Goal: Communication & Community: Share content

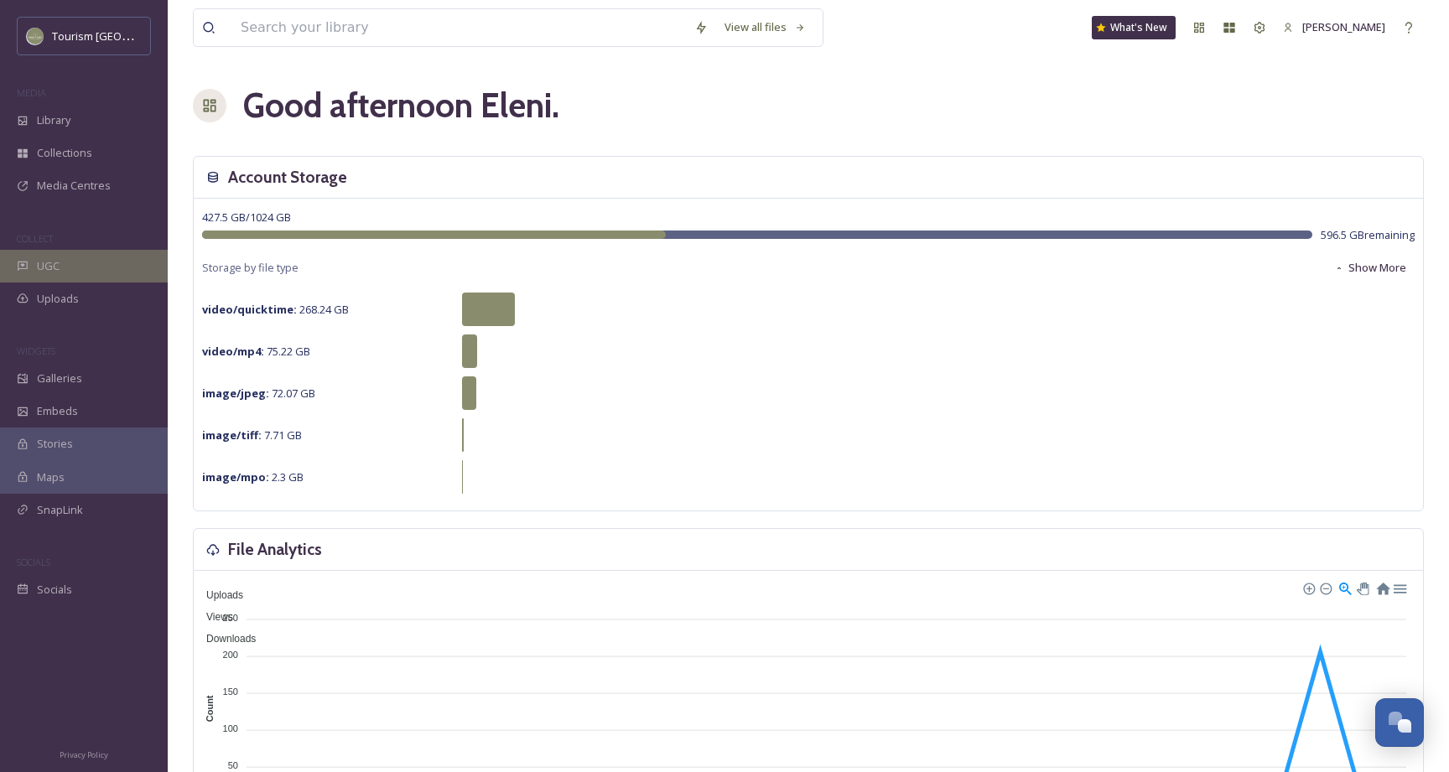
click at [94, 268] on div "UGC" at bounding box center [84, 266] width 168 height 33
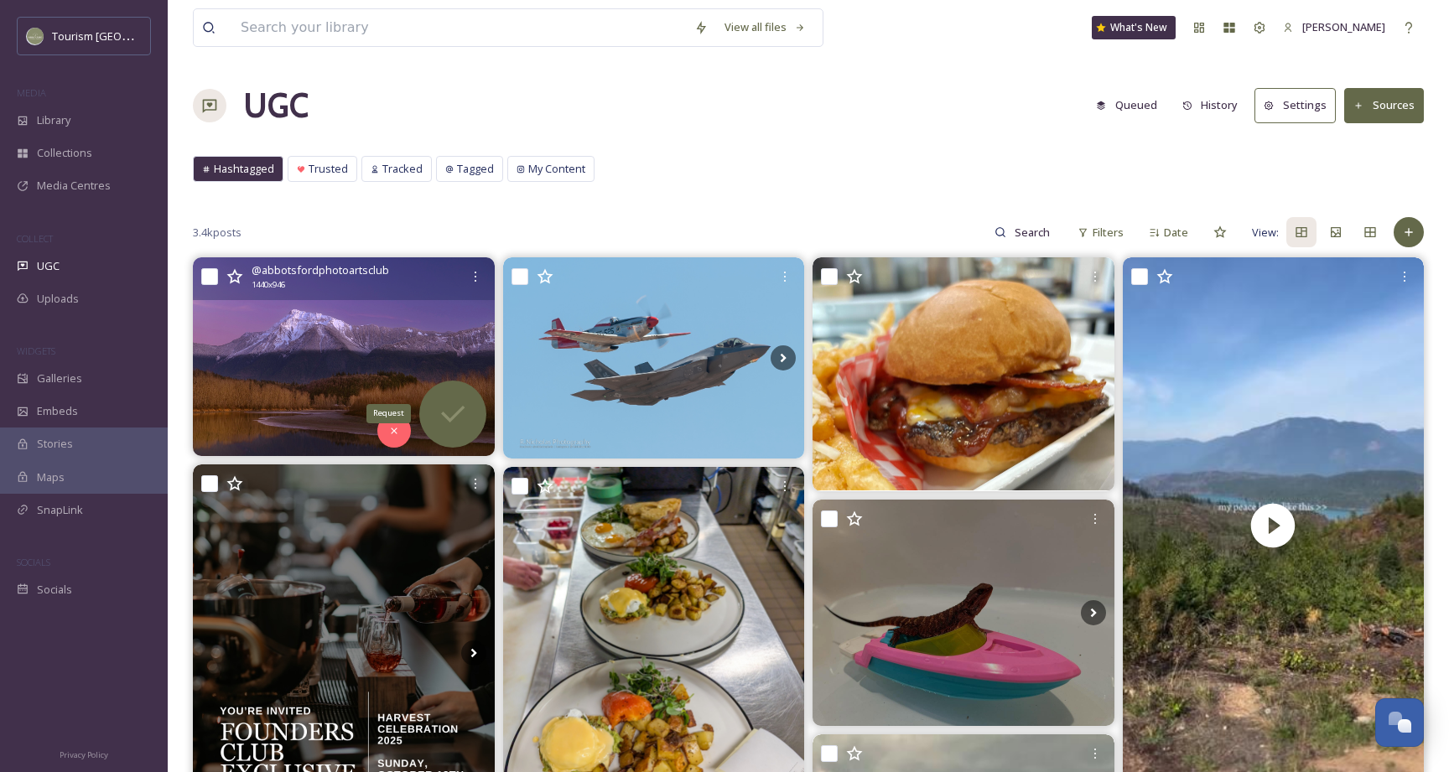
click at [449, 404] on icon at bounding box center [453, 414] width 34 height 34
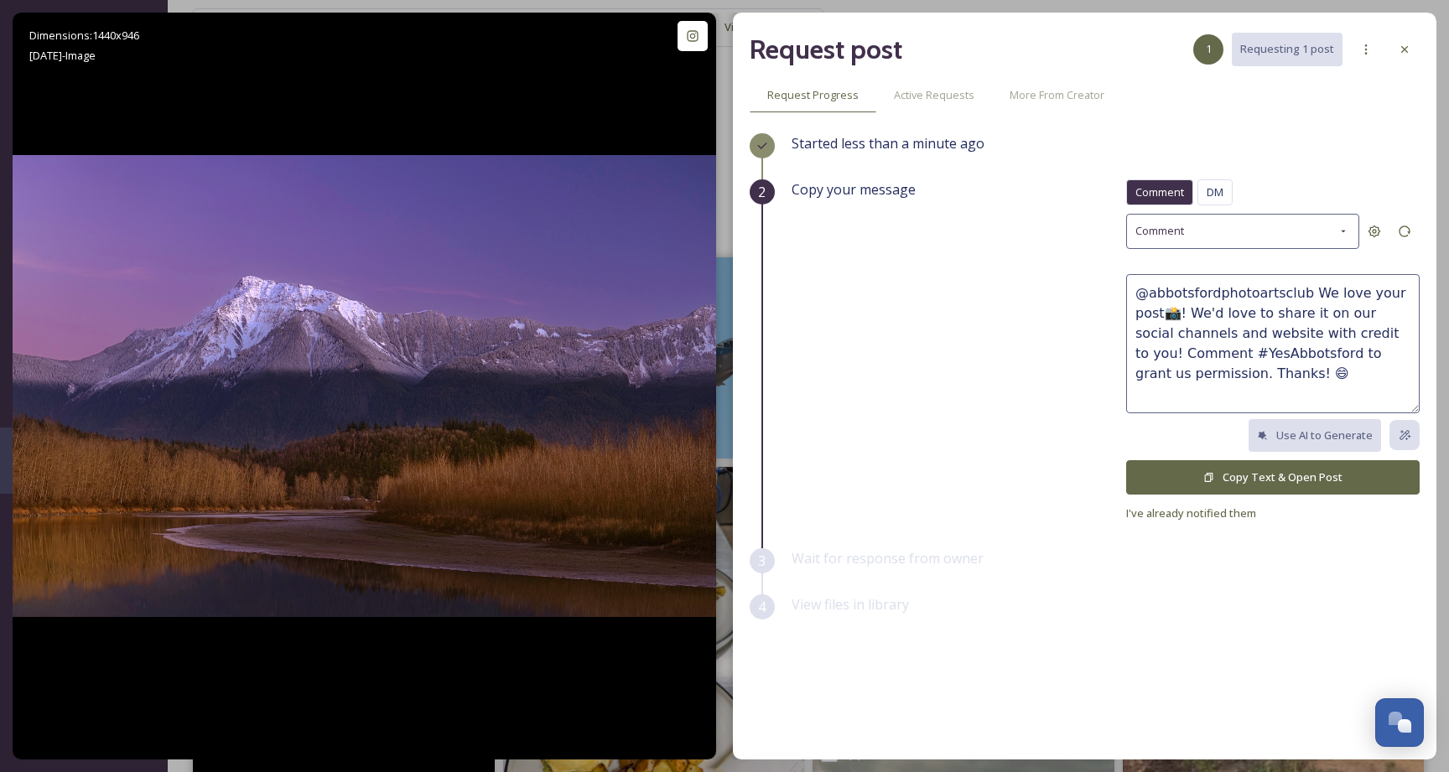
click at [1233, 482] on button "Copy Text & Open Post" at bounding box center [1272, 477] width 293 height 34
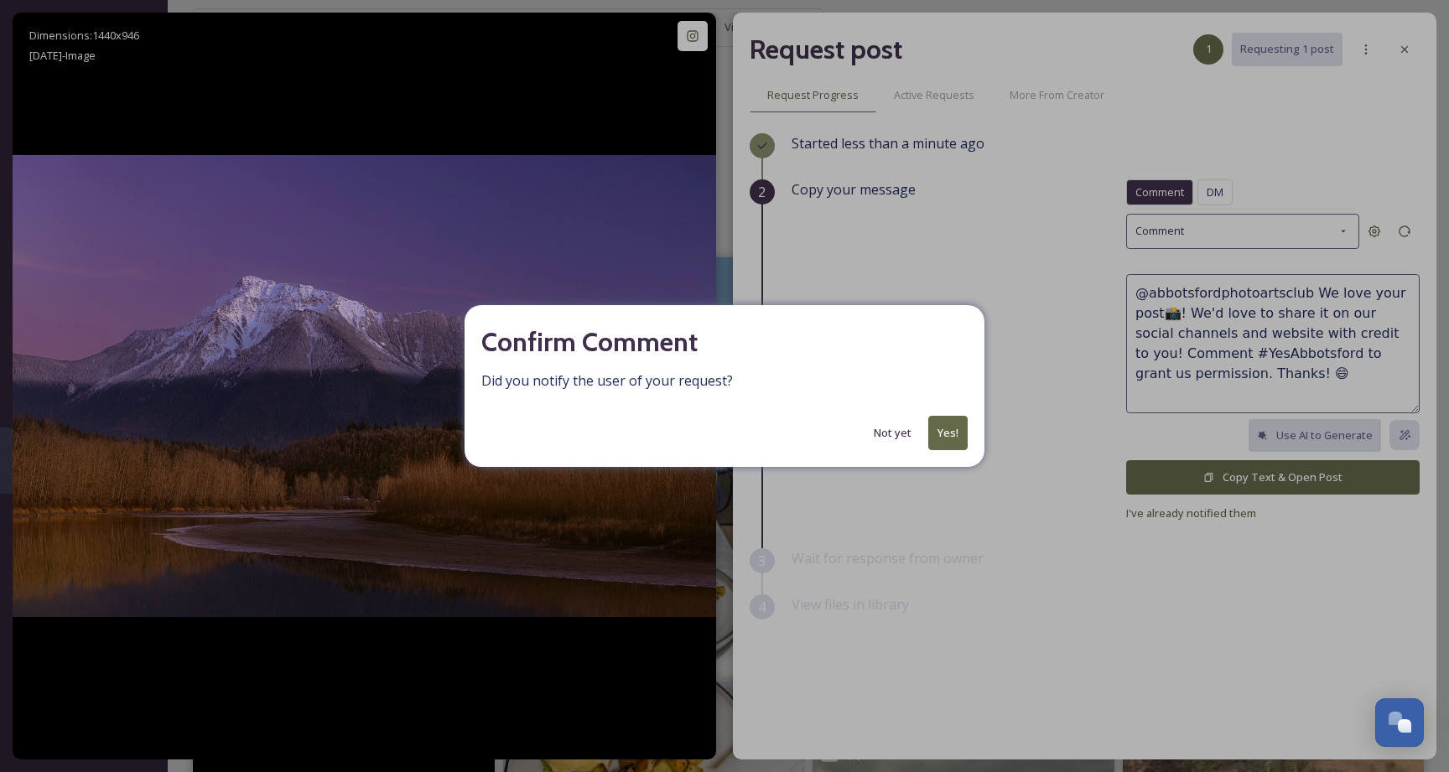
click at [948, 430] on button "Yes!" at bounding box center [947, 433] width 39 height 34
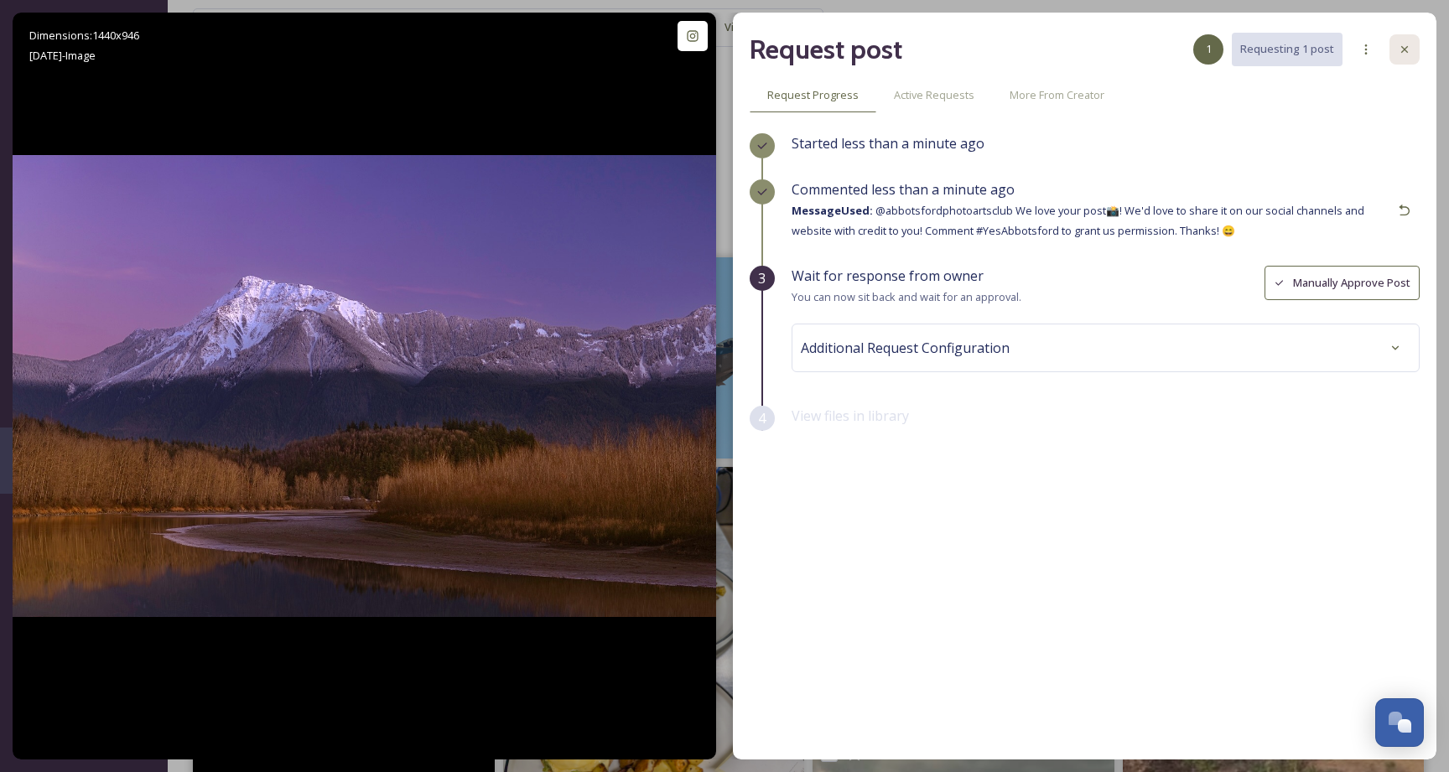
click at [1404, 44] on icon at bounding box center [1404, 49] width 13 height 13
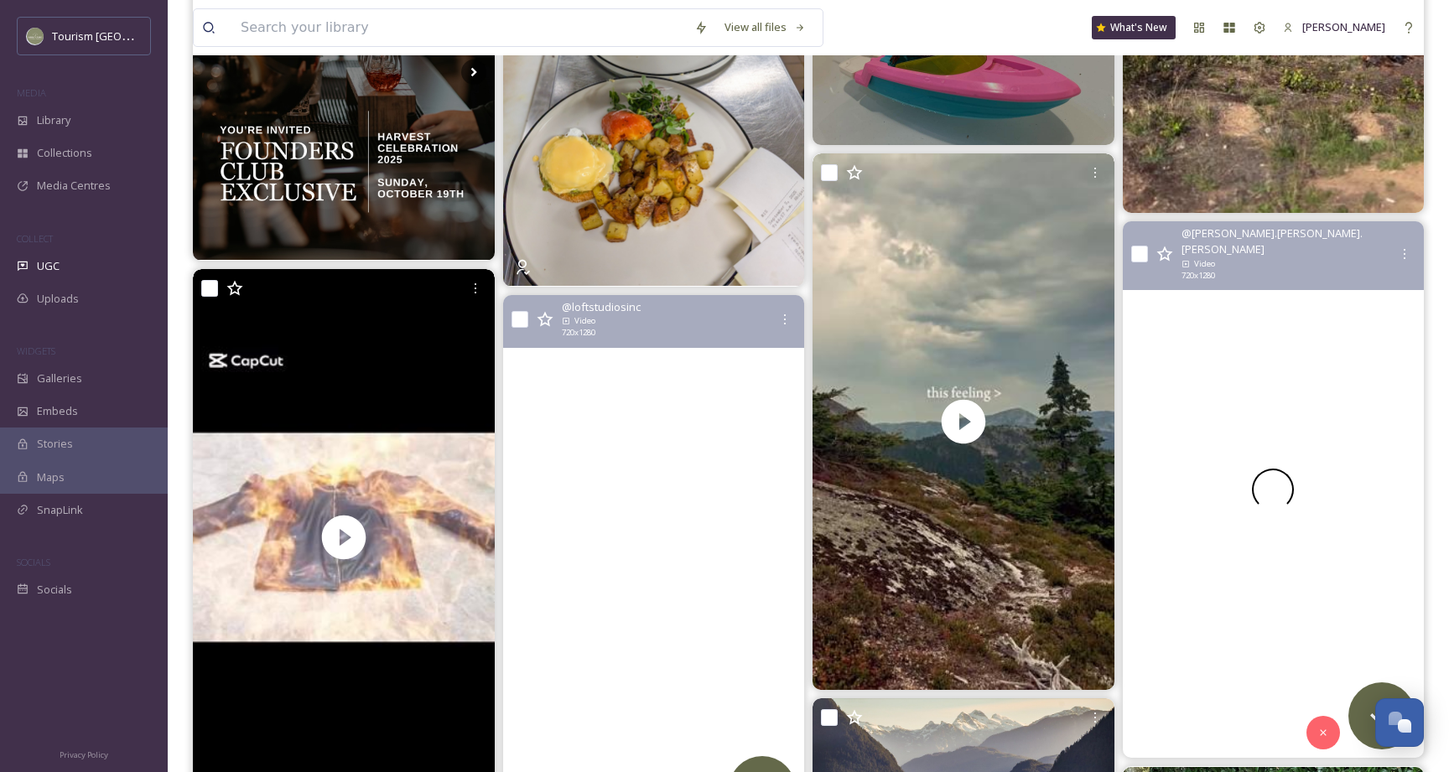
scroll to position [592, 0]
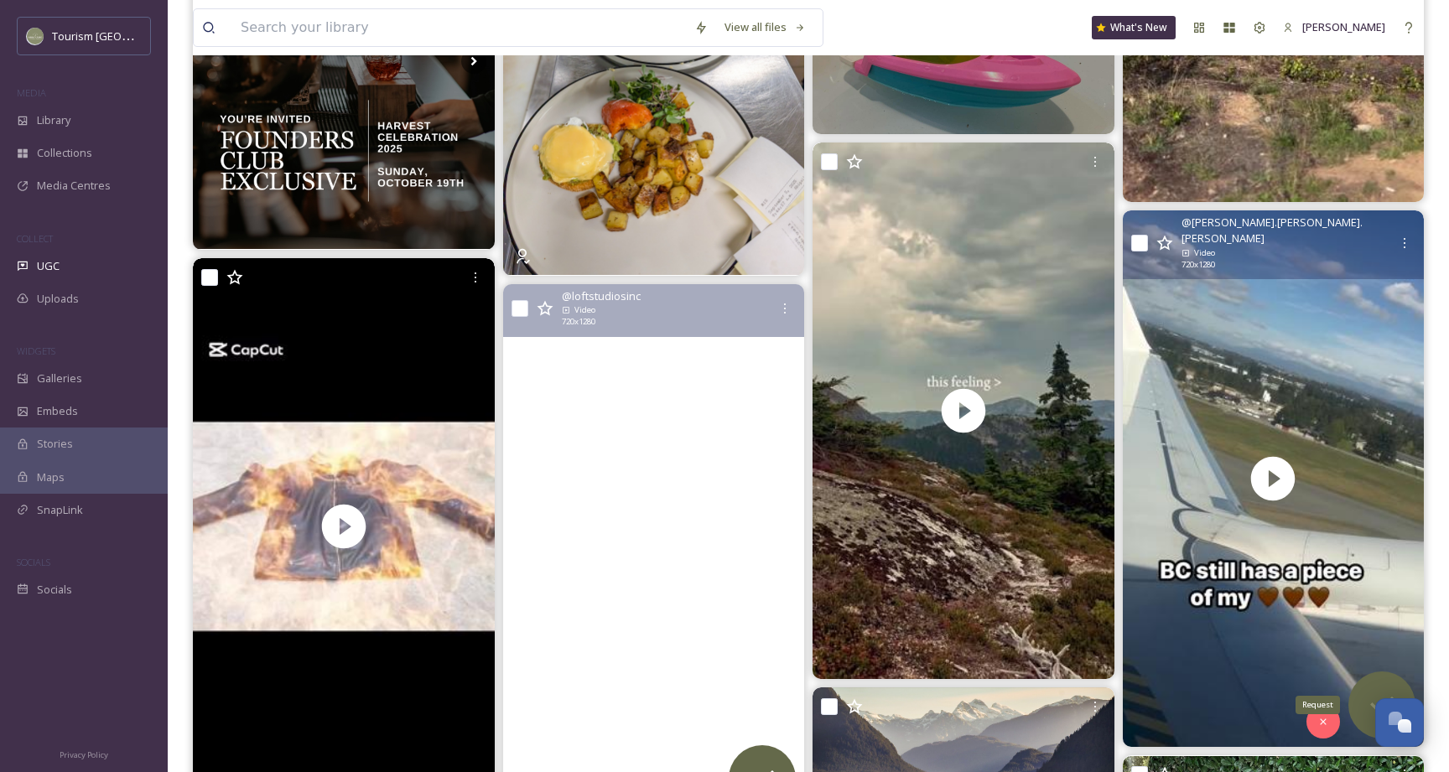
click at [1361, 695] on div "Request" at bounding box center [1381, 705] width 67 height 67
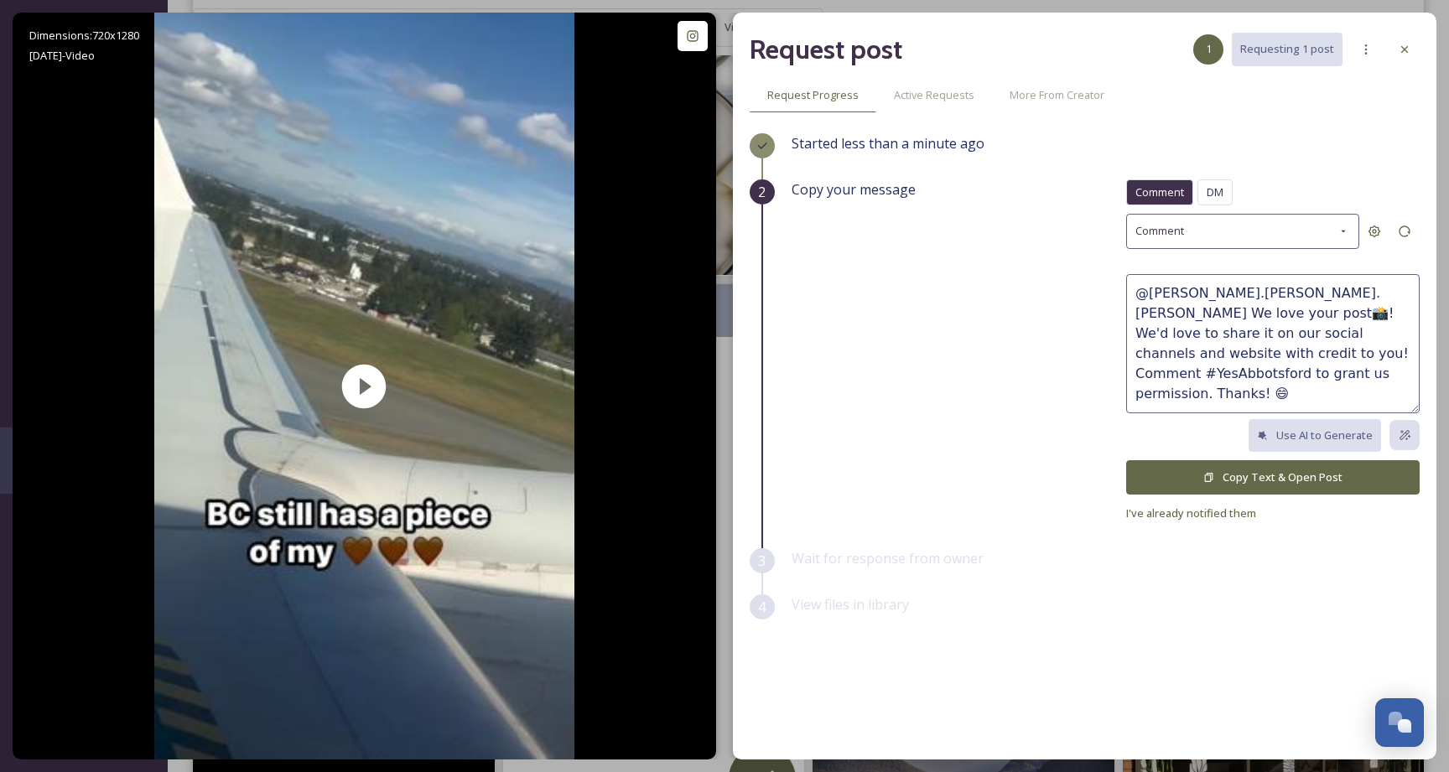
click at [1321, 480] on button "Copy Text & Open Post" at bounding box center [1272, 477] width 293 height 34
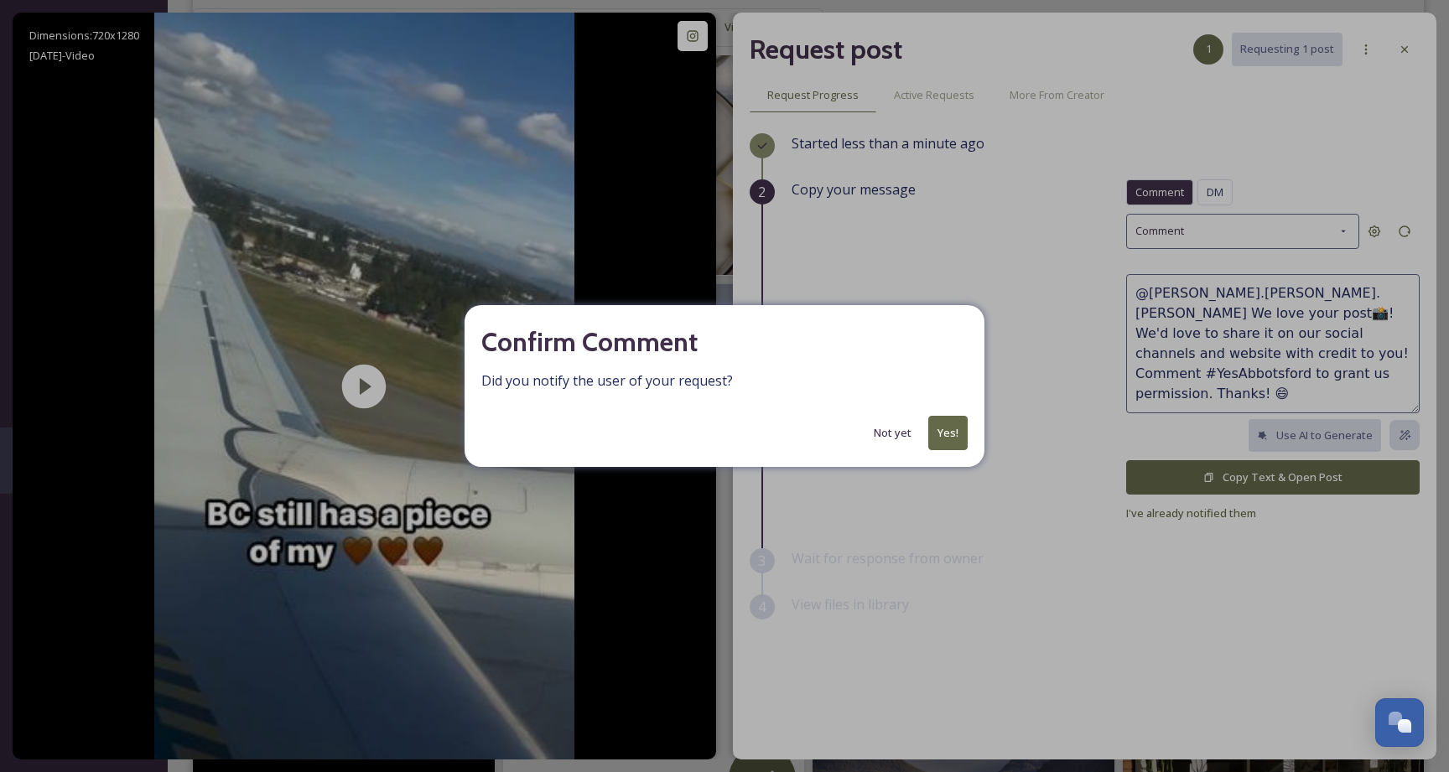
click at [947, 435] on button "Yes!" at bounding box center [947, 433] width 39 height 34
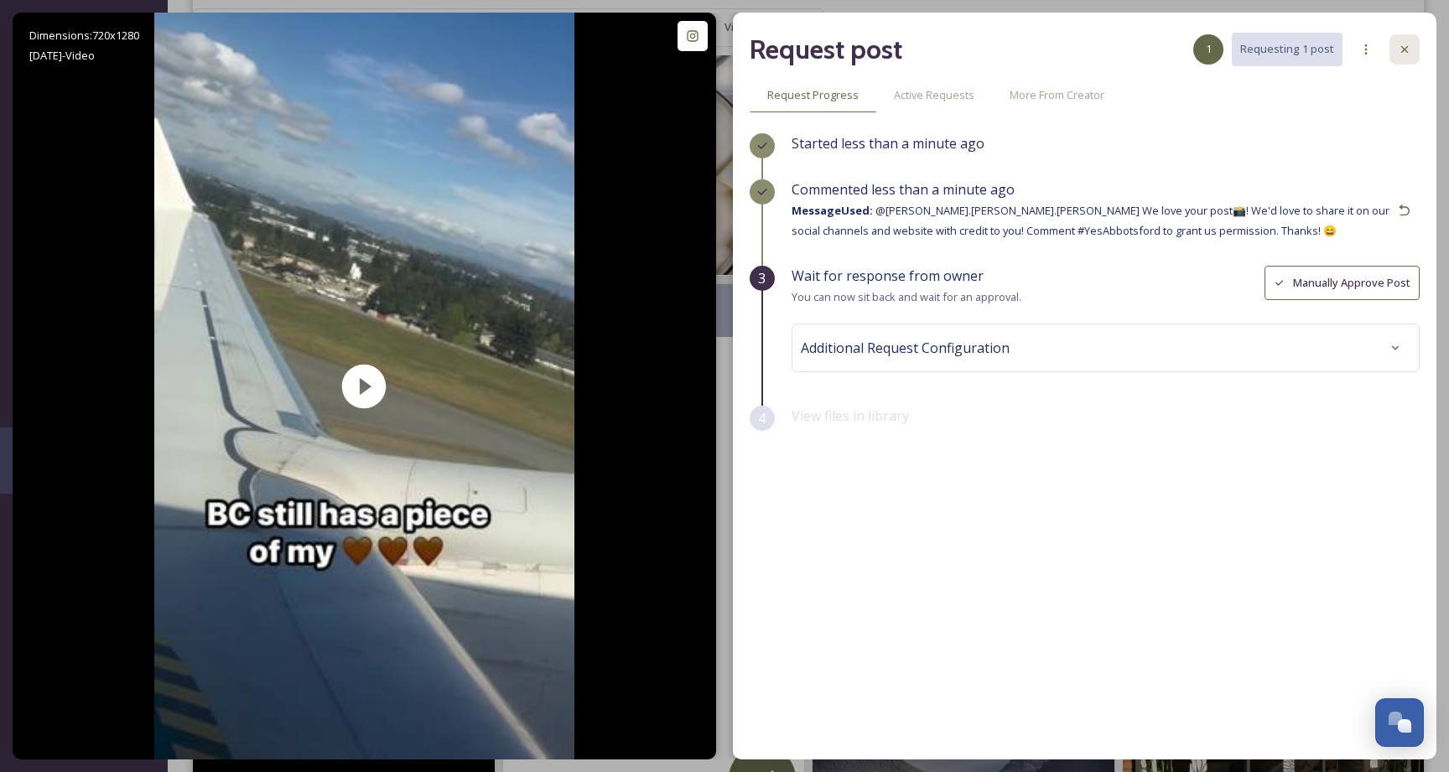
click at [1408, 49] on icon at bounding box center [1404, 49] width 13 height 13
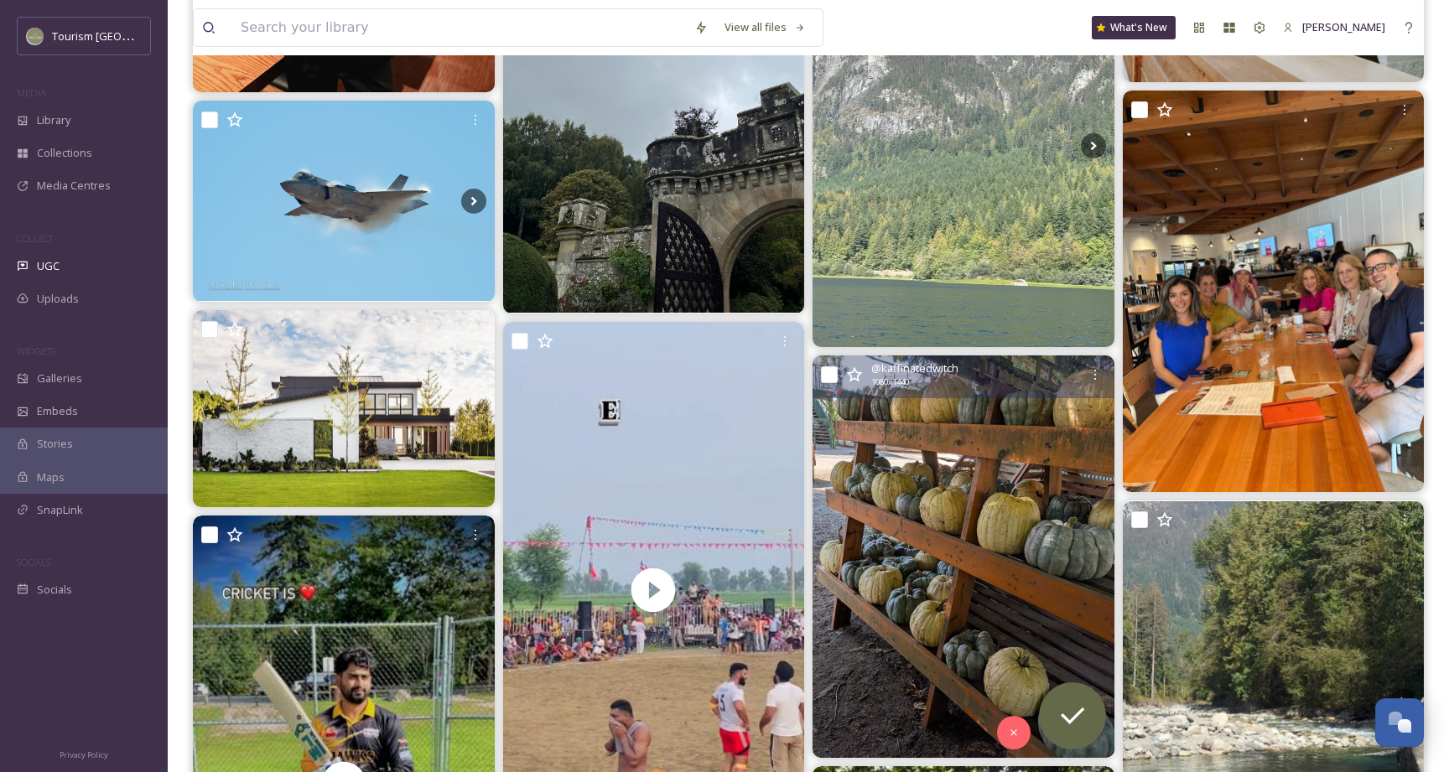
scroll to position [2879, 0]
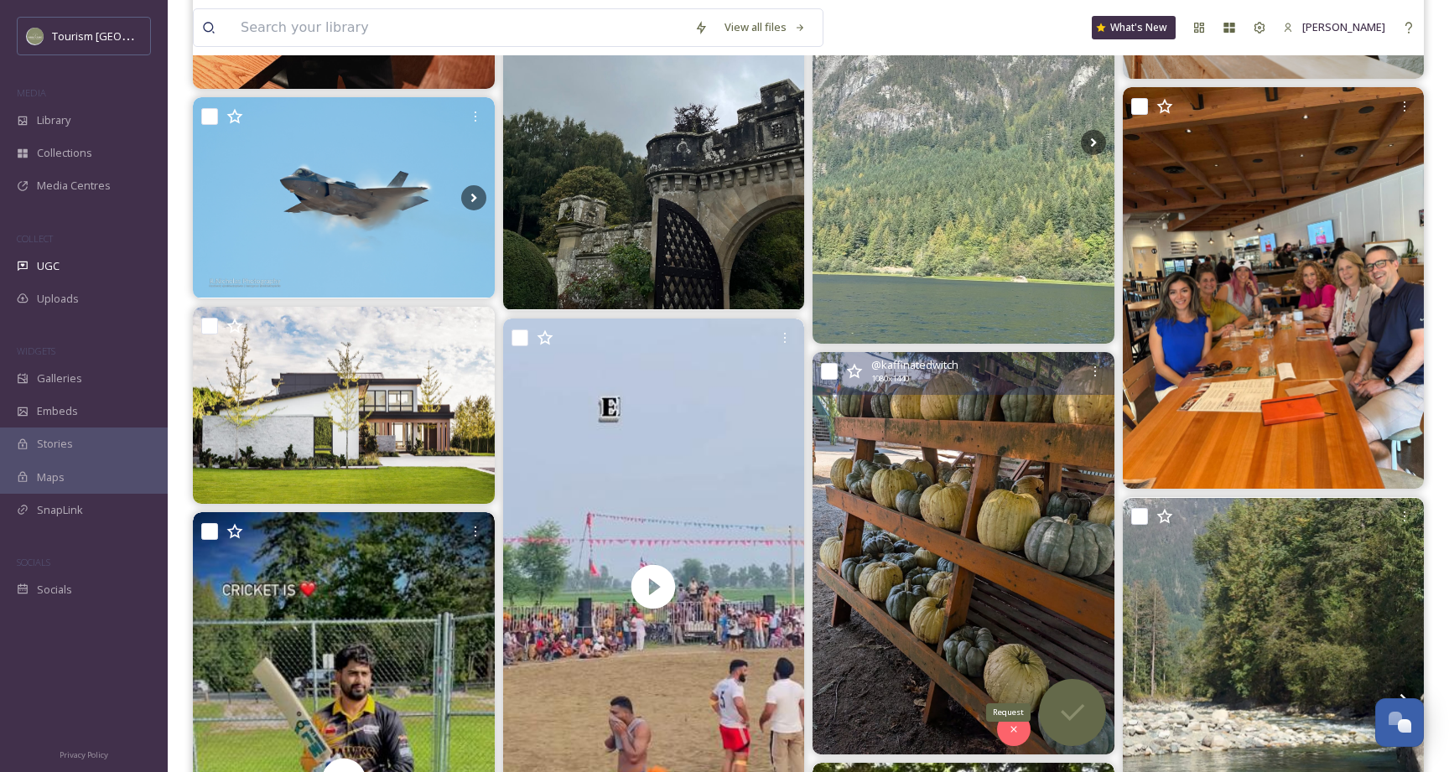
click at [1074, 700] on icon at bounding box center [1073, 713] width 34 height 34
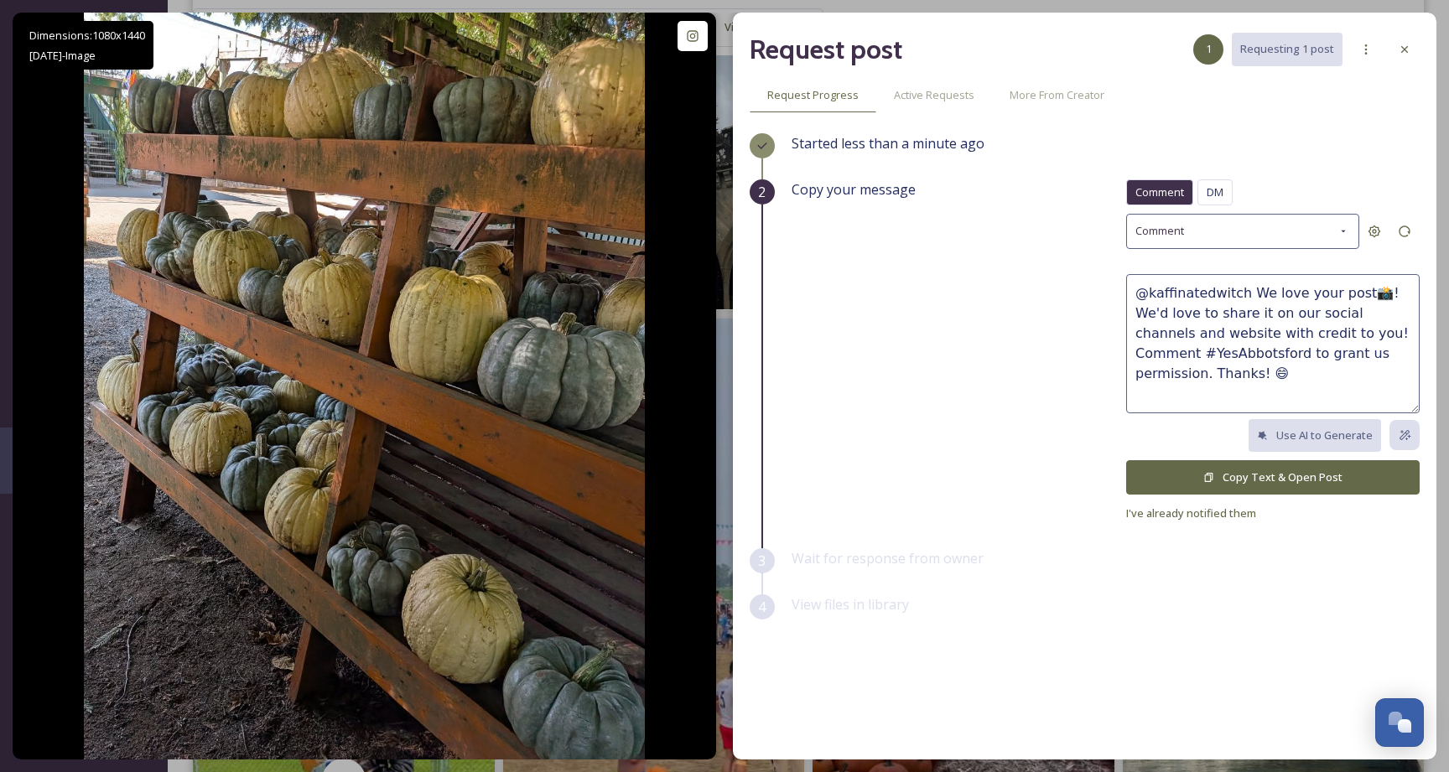
click at [1258, 485] on button "Copy Text & Open Post" at bounding box center [1272, 477] width 293 height 34
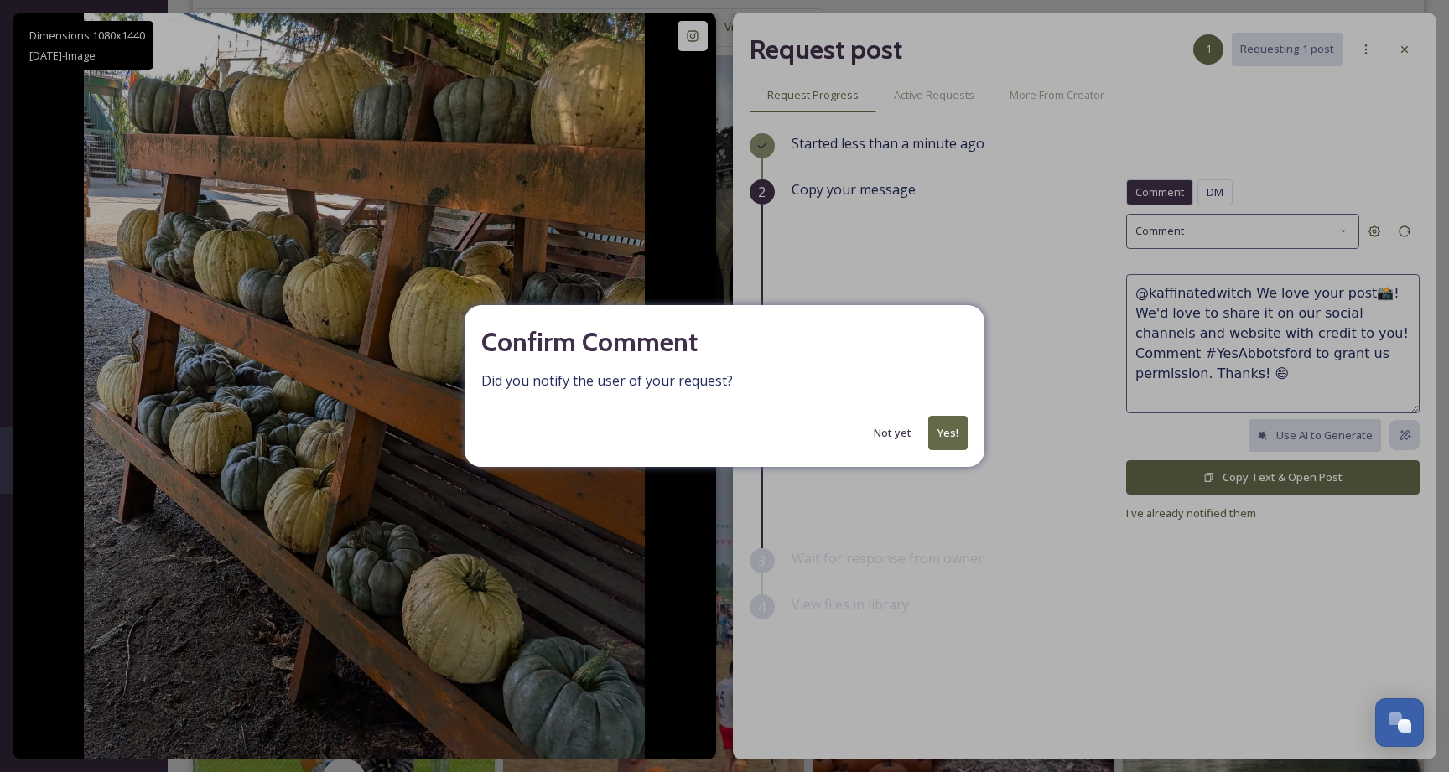
click at [958, 431] on button "Yes!" at bounding box center [947, 433] width 39 height 34
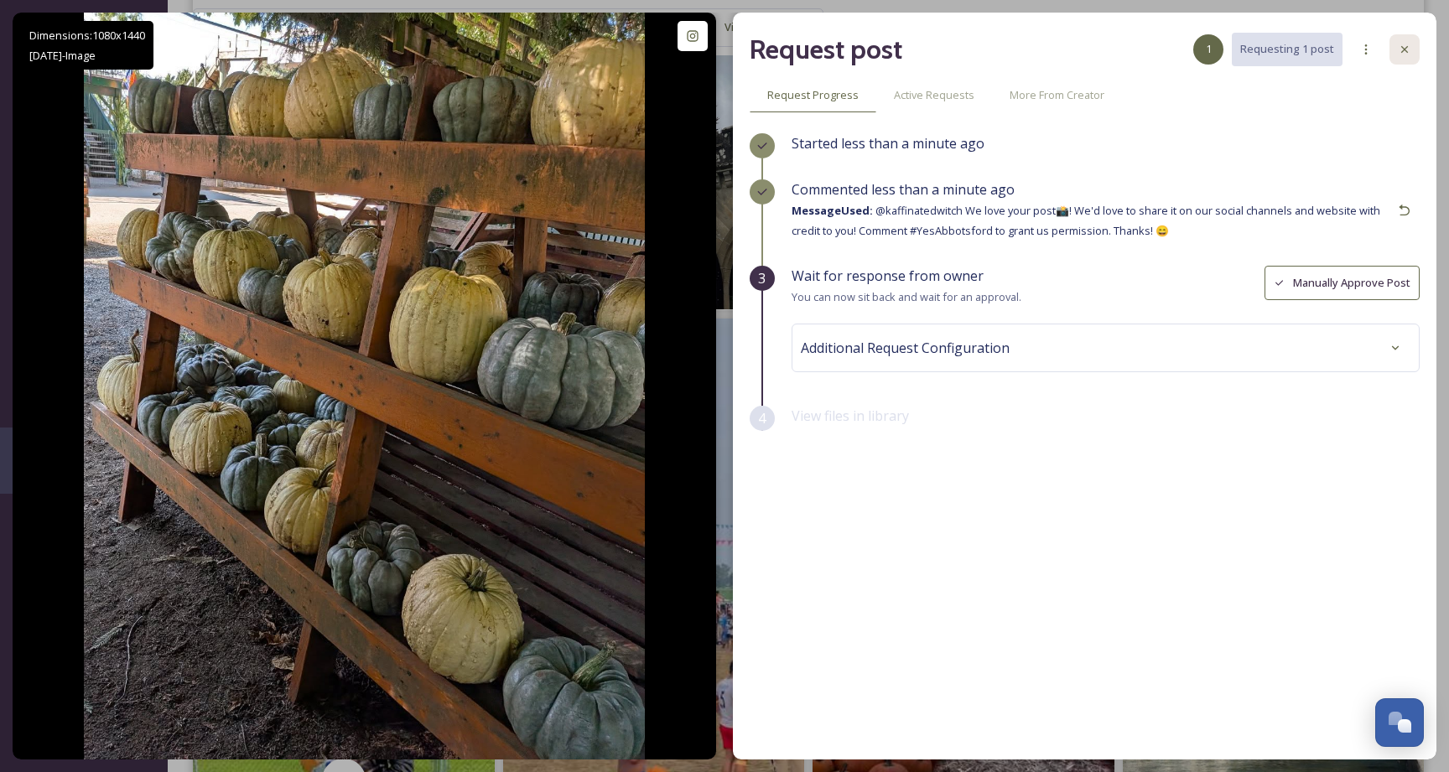
click at [1408, 49] on icon at bounding box center [1404, 49] width 13 height 13
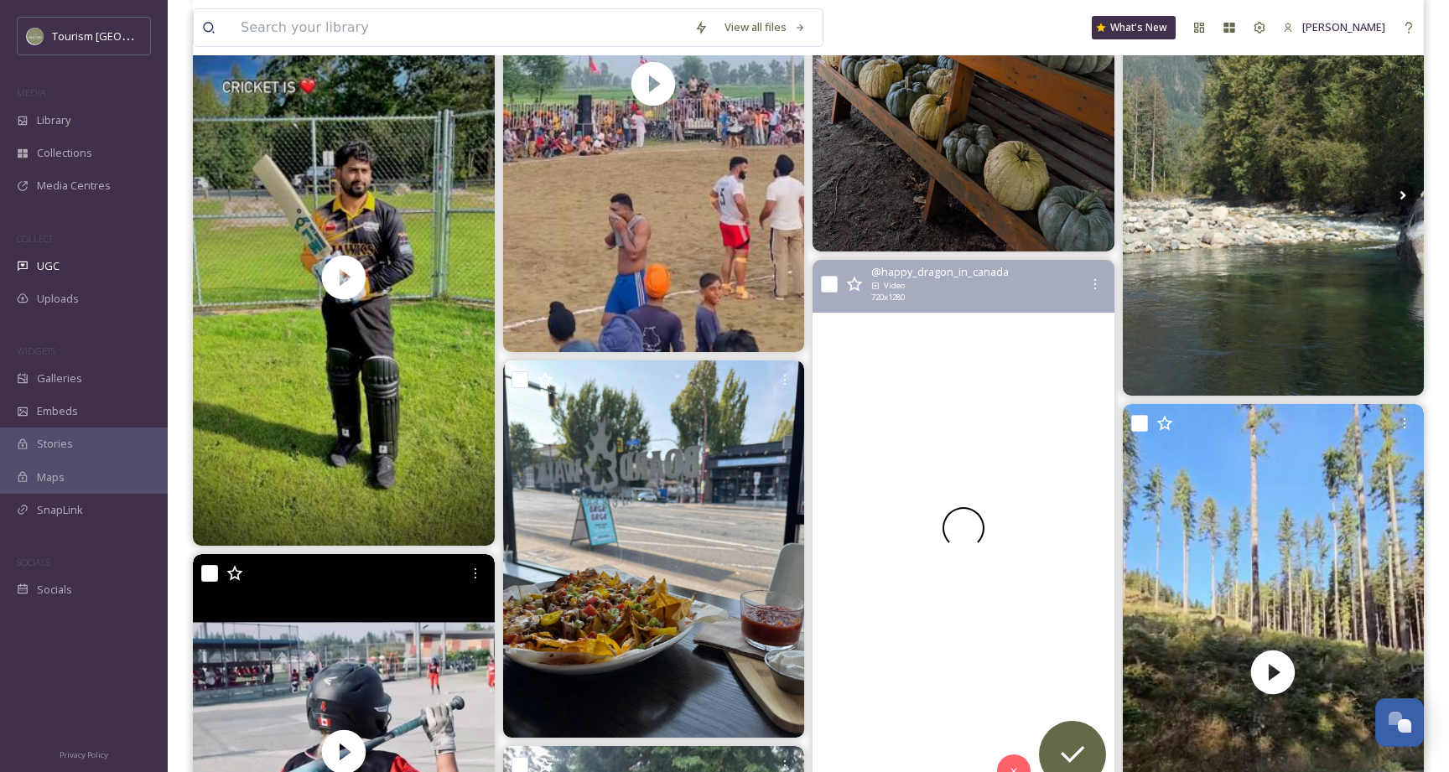
scroll to position [3419, 0]
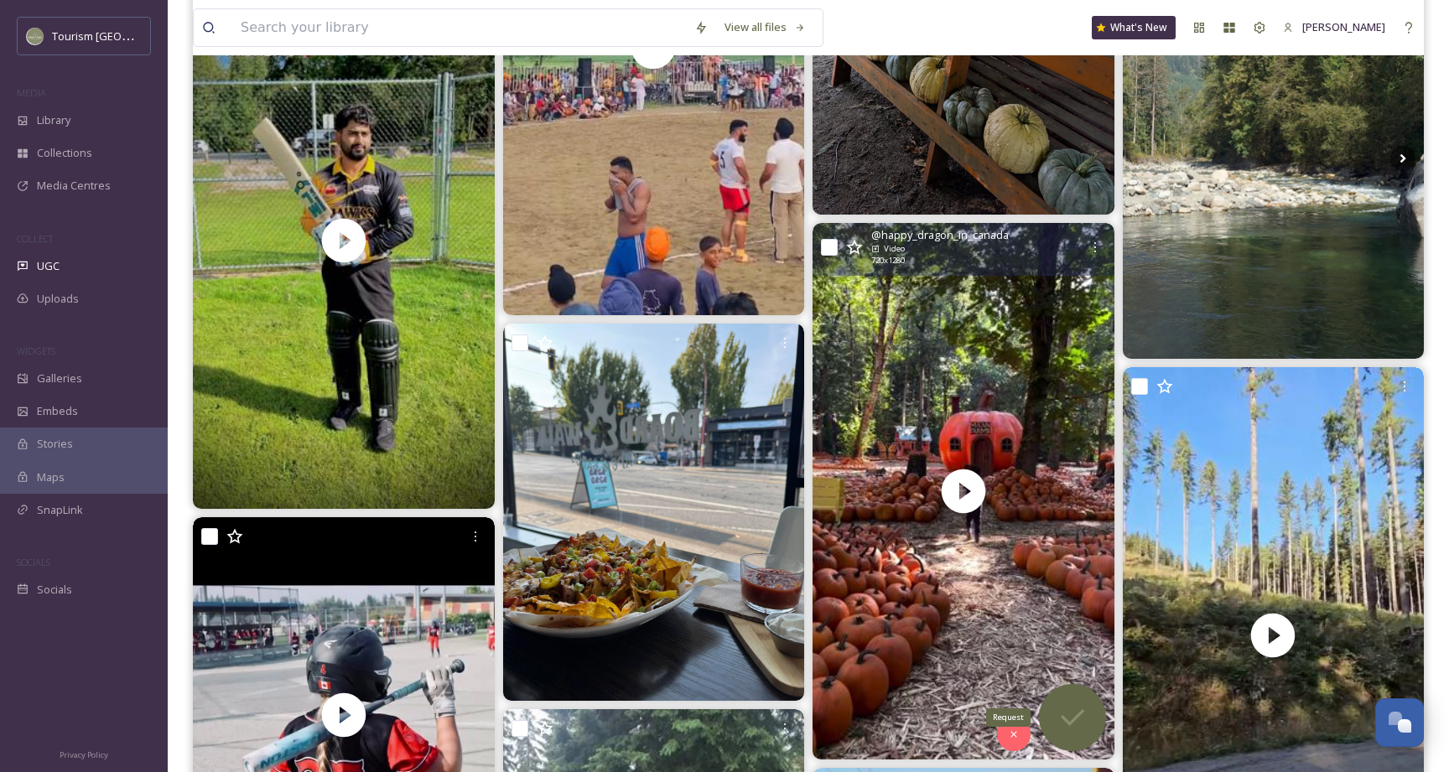
click at [1085, 714] on icon at bounding box center [1073, 718] width 34 height 34
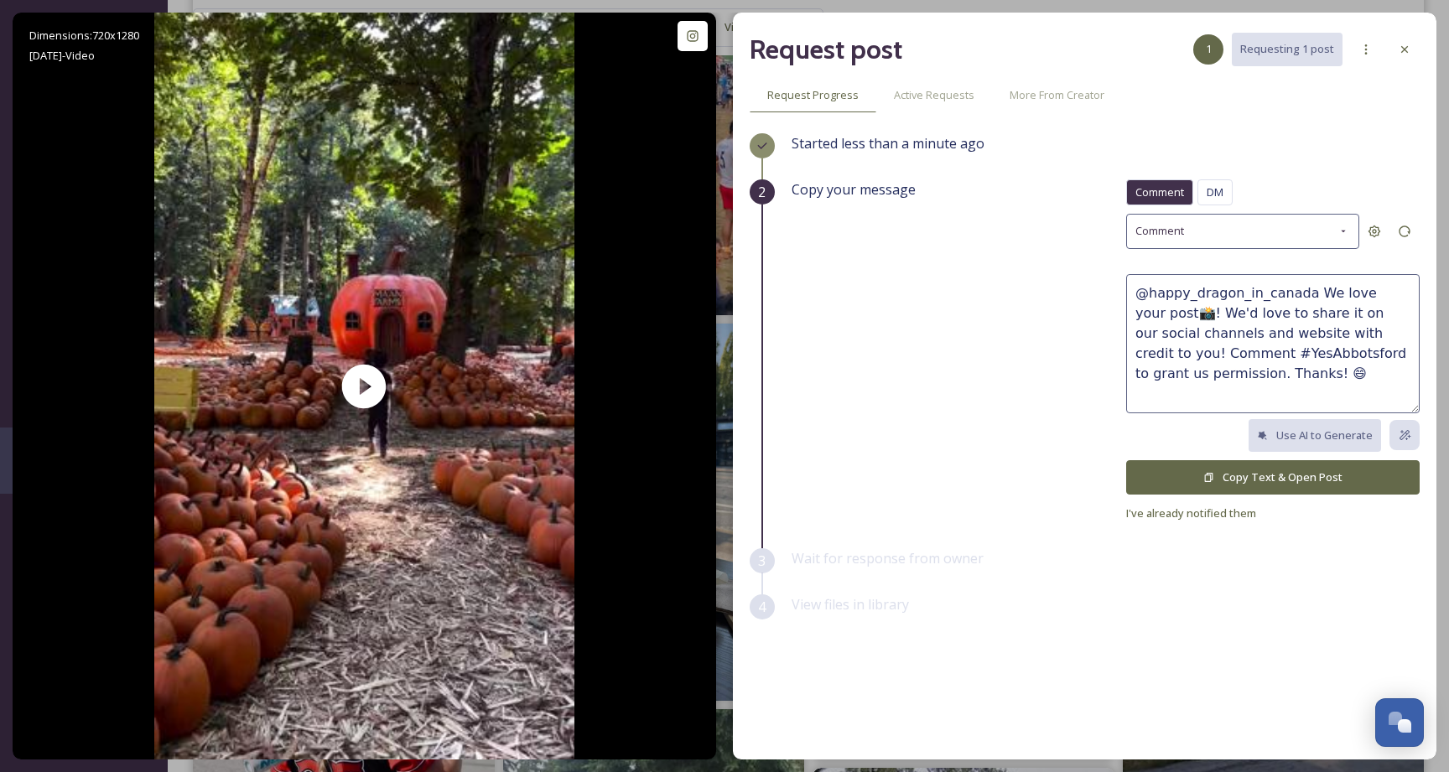
click at [1228, 477] on button "Copy Text & Open Post" at bounding box center [1272, 477] width 293 height 34
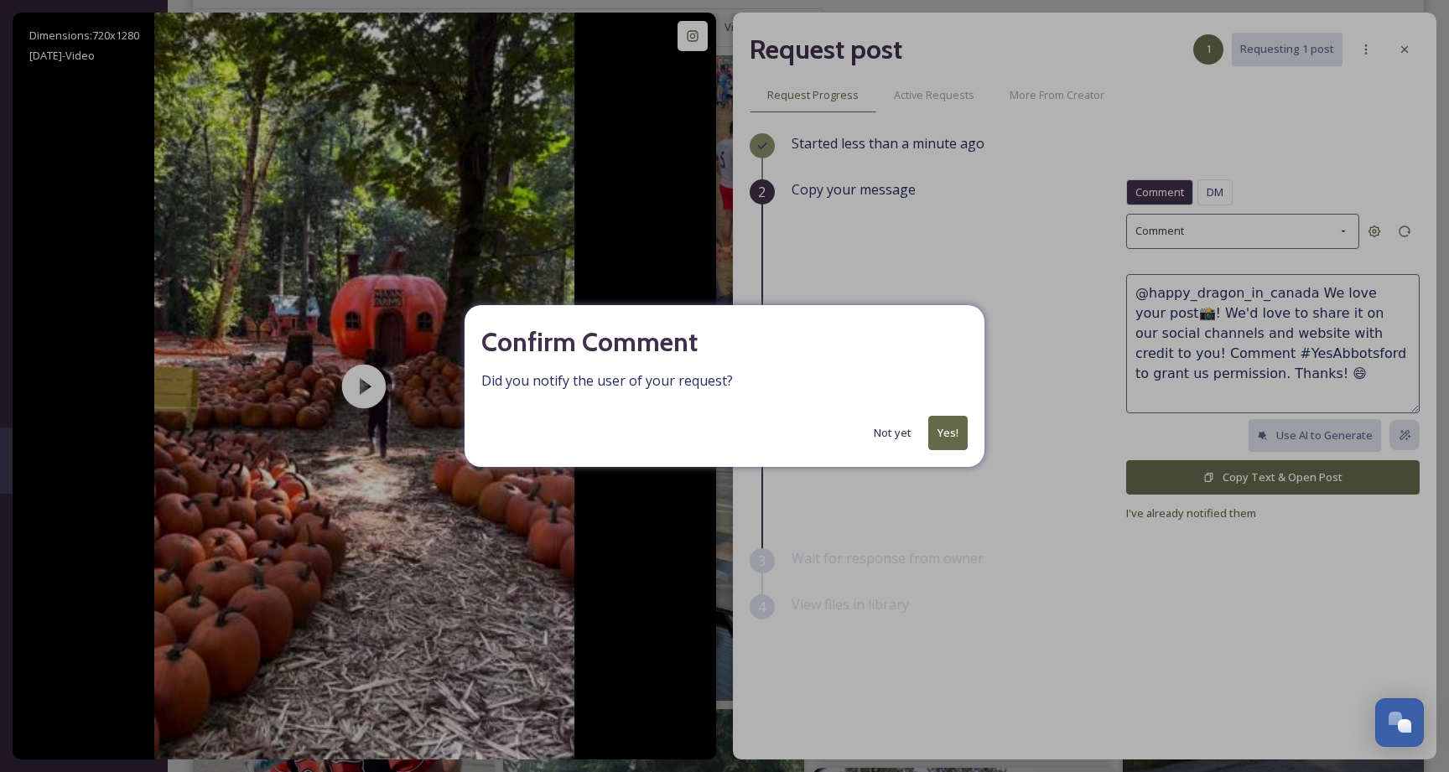
click at [940, 444] on button "Yes!" at bounding box center [947, 433] width 39 height 34
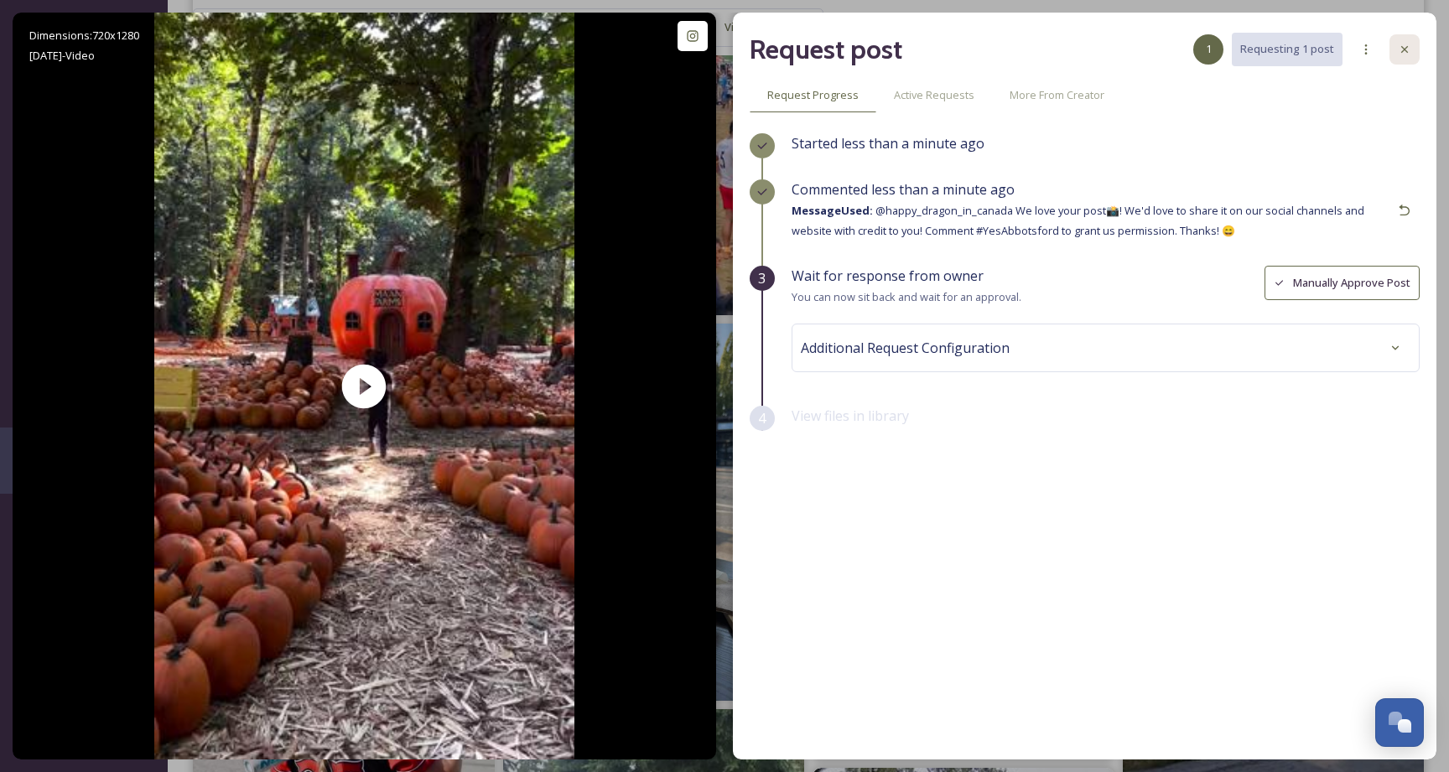
click at [1405, 50] on icon at bounding box center [1404, 49] width 7 height 7
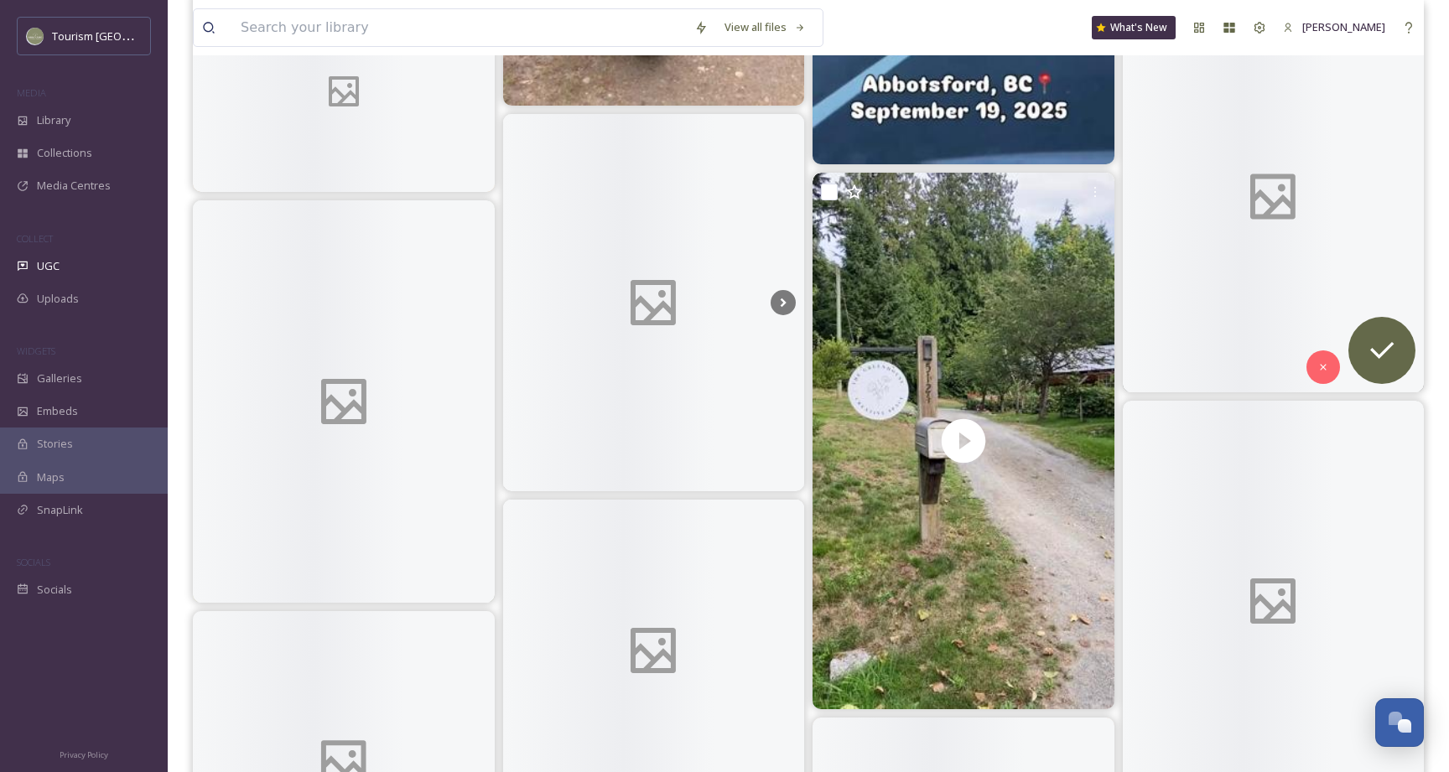
scroll to position [4602, 0]
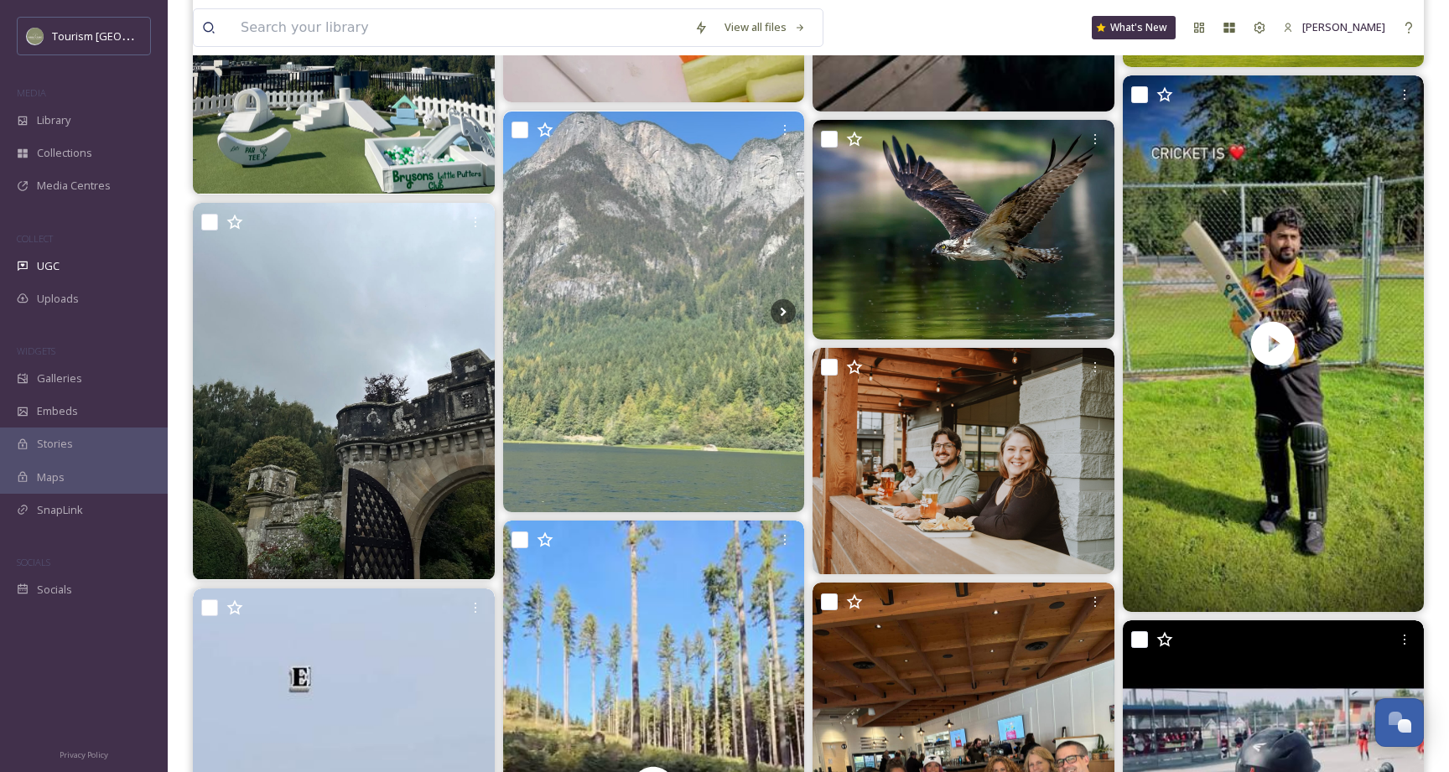
scroll to position [2710, 0]
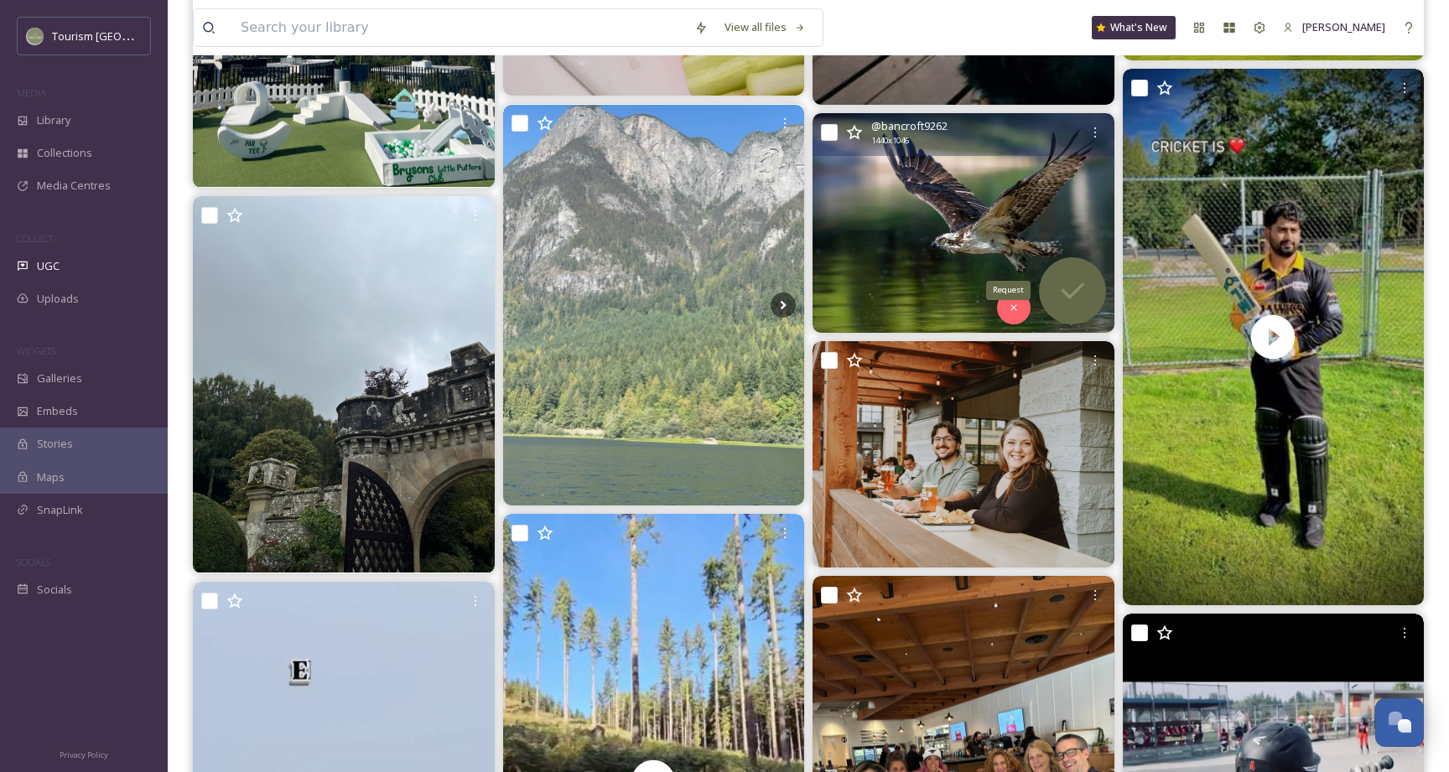
click at [1064, 302] on icon at bounding box center [1073, 291] width 34 height 34
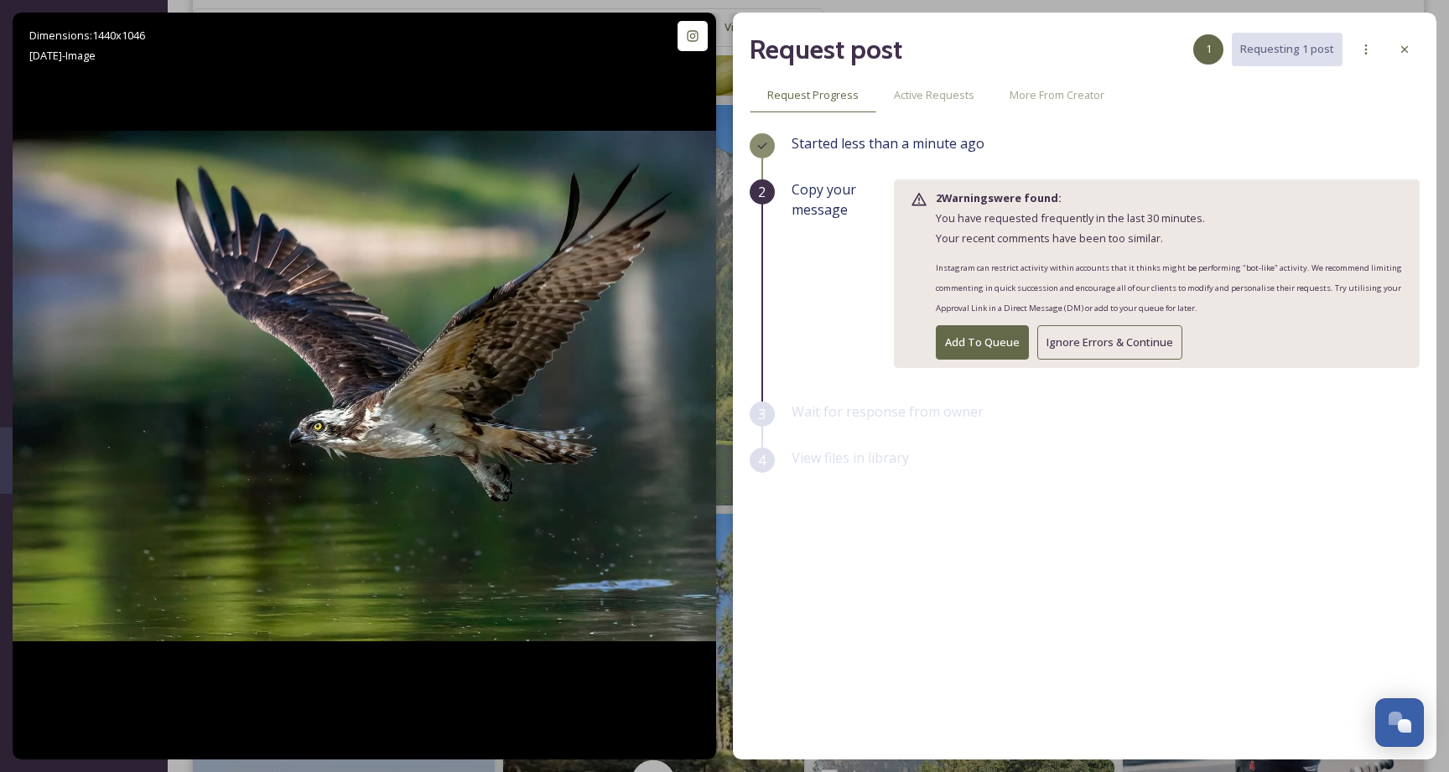
click at [1084, 344] on button "Ignore Errors & Continue" at bounding box center [1109, 342] width 145 height 34
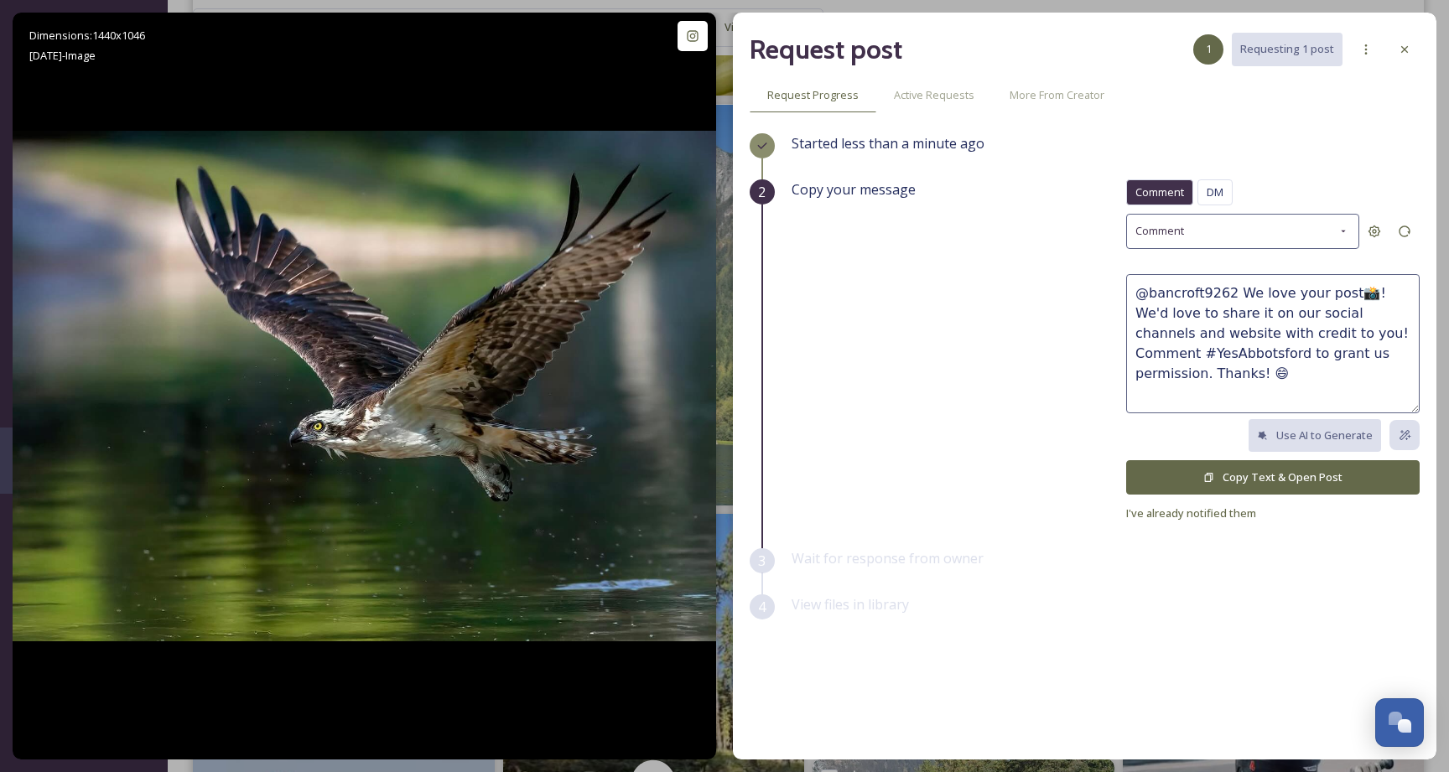
click at [1216, 475] on button "Copy Text & Open Post" at bounding box center [1272, 477] width 293 height 34
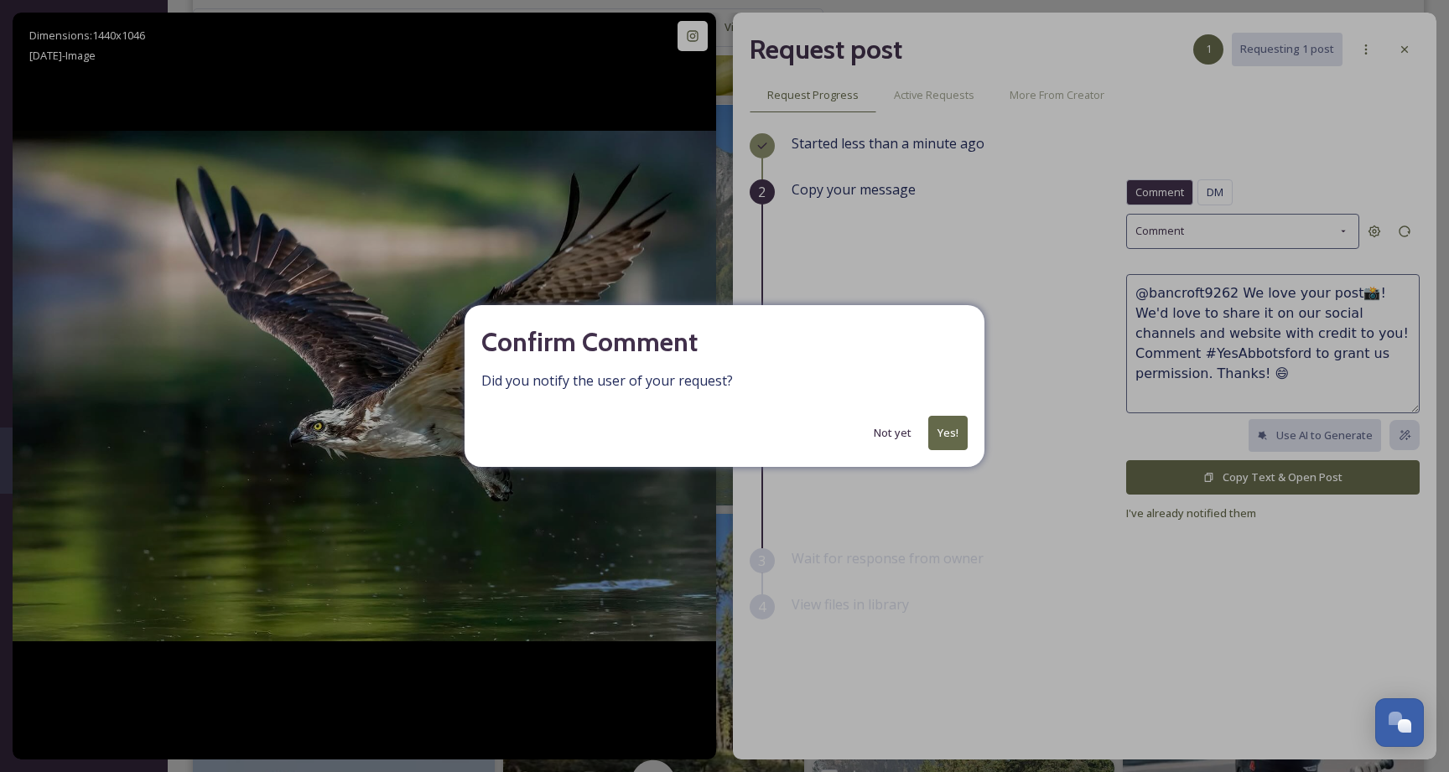
click at [953, 435] on button "Yes!" at bounding box center [947, 433] width 39 height 34
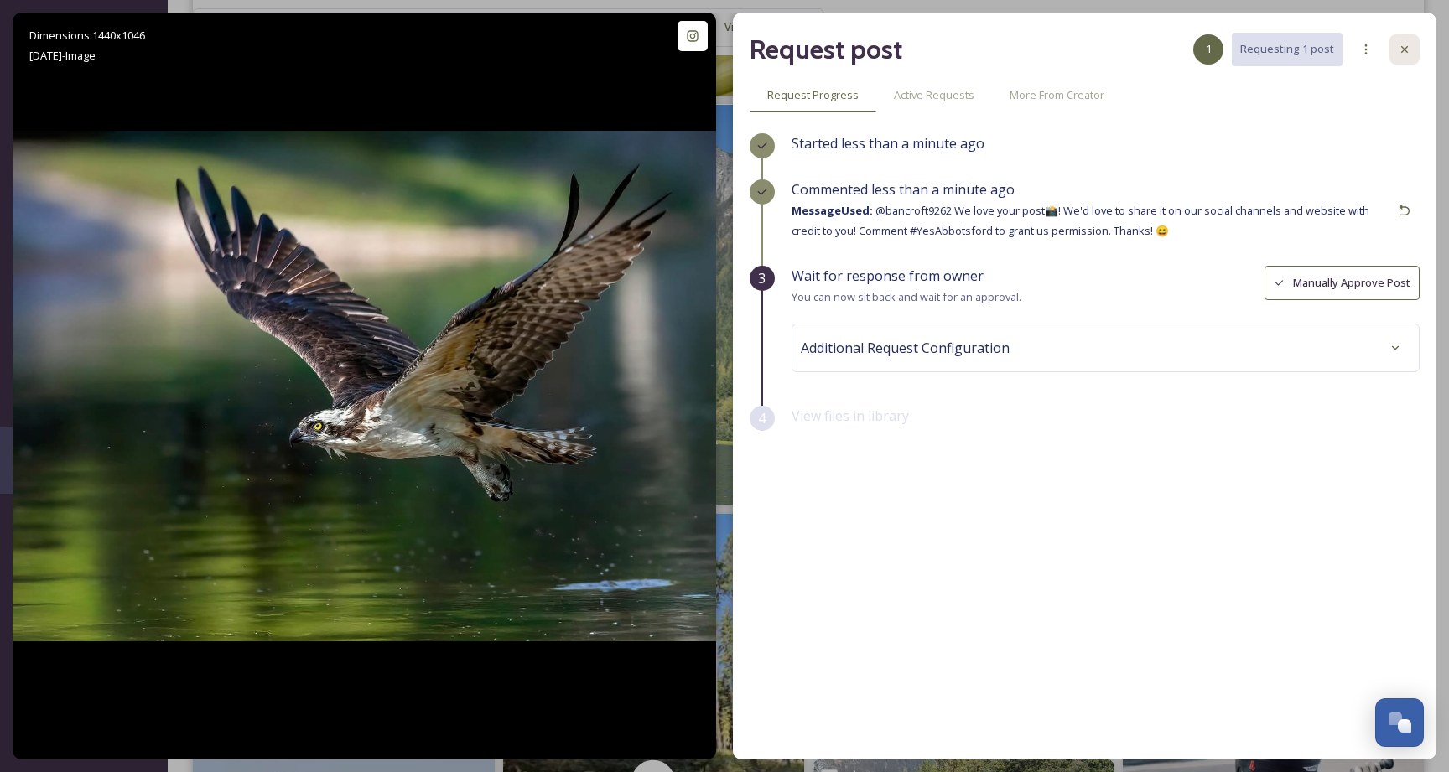
click at [1404, 54] on icon at bounding box center [1404, 49] width 13 height 13
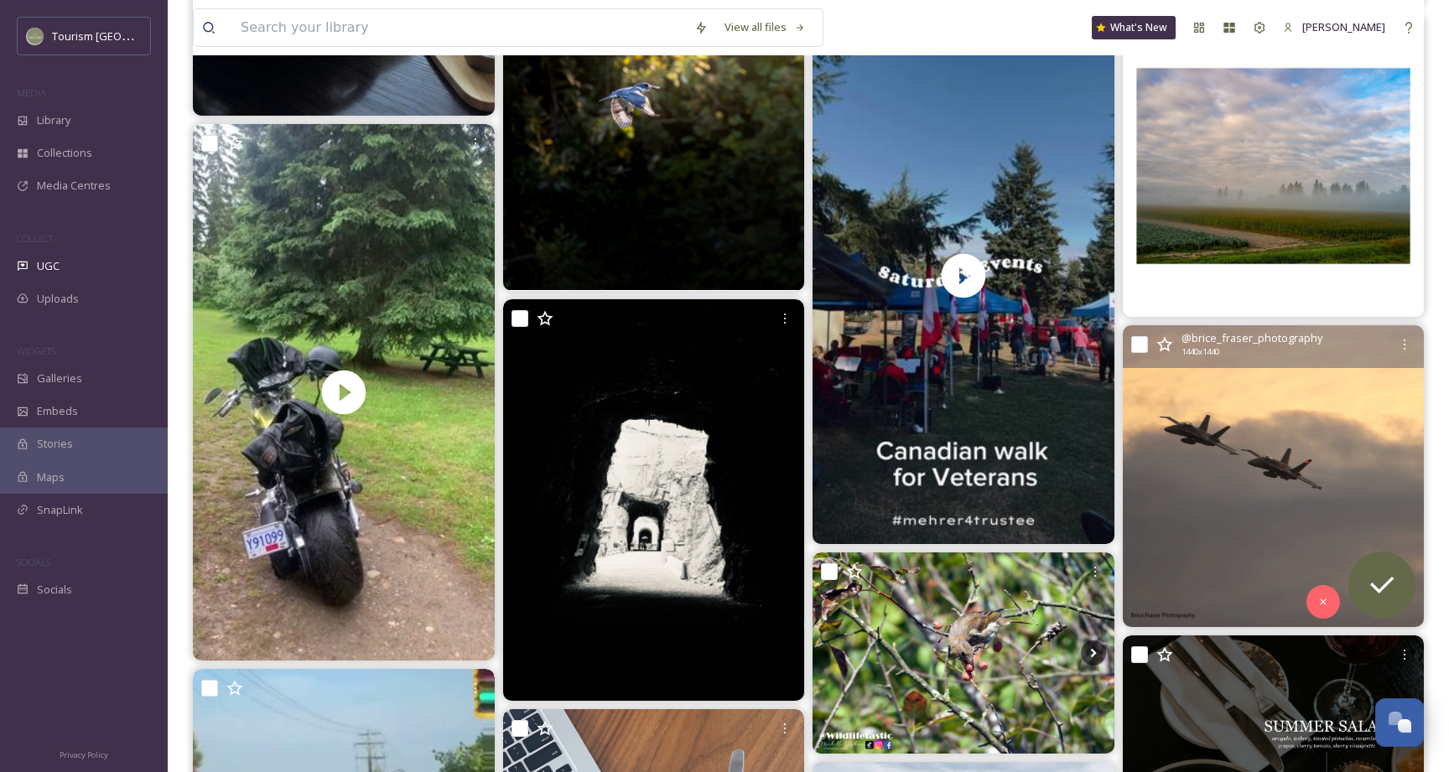
scroll to position [4072, 0]
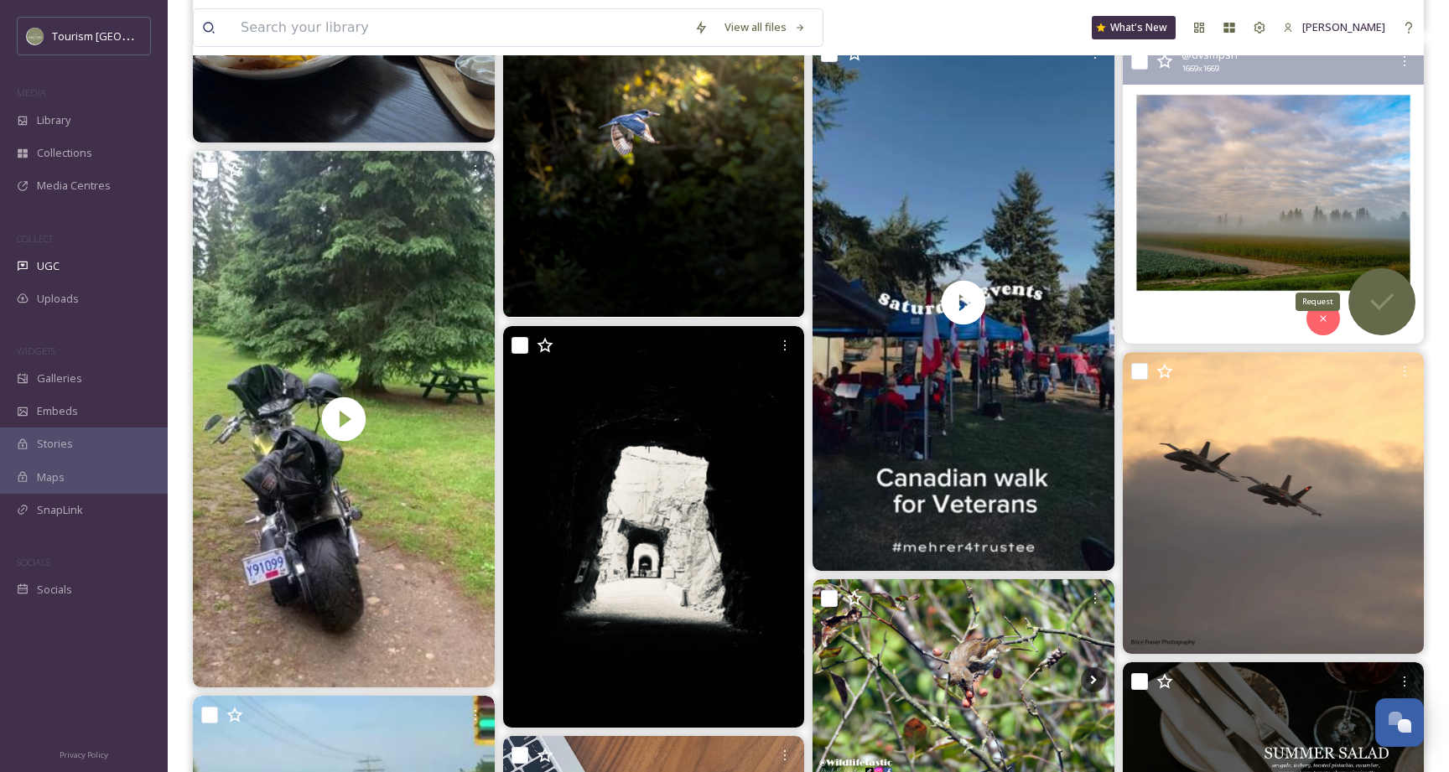
click at [1373, 293] on icon at bounding box center [1382, 302] width 34 height 34
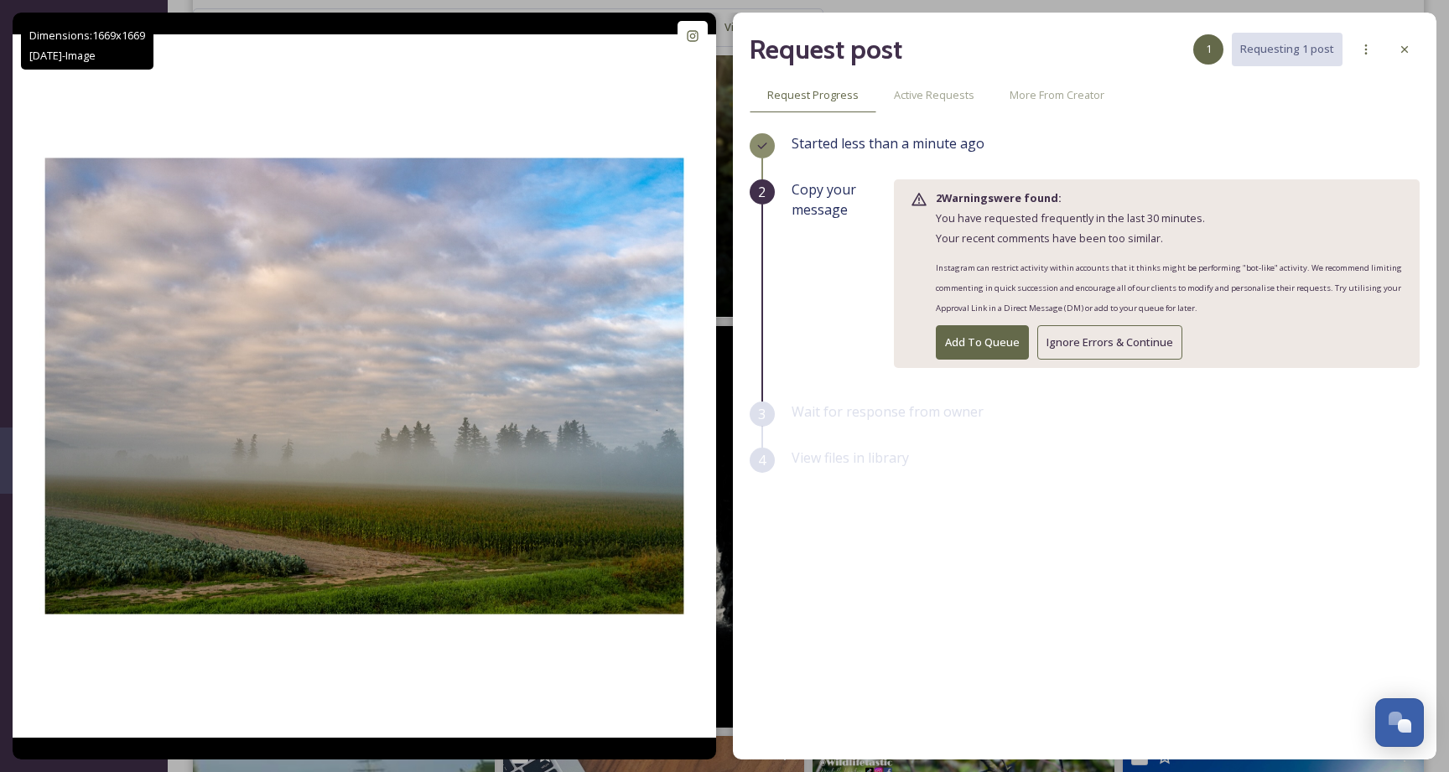
click at [1137, 348] on button "Ignore Errors & Continue" at bounding box center [1109, 342] width 145 height 34
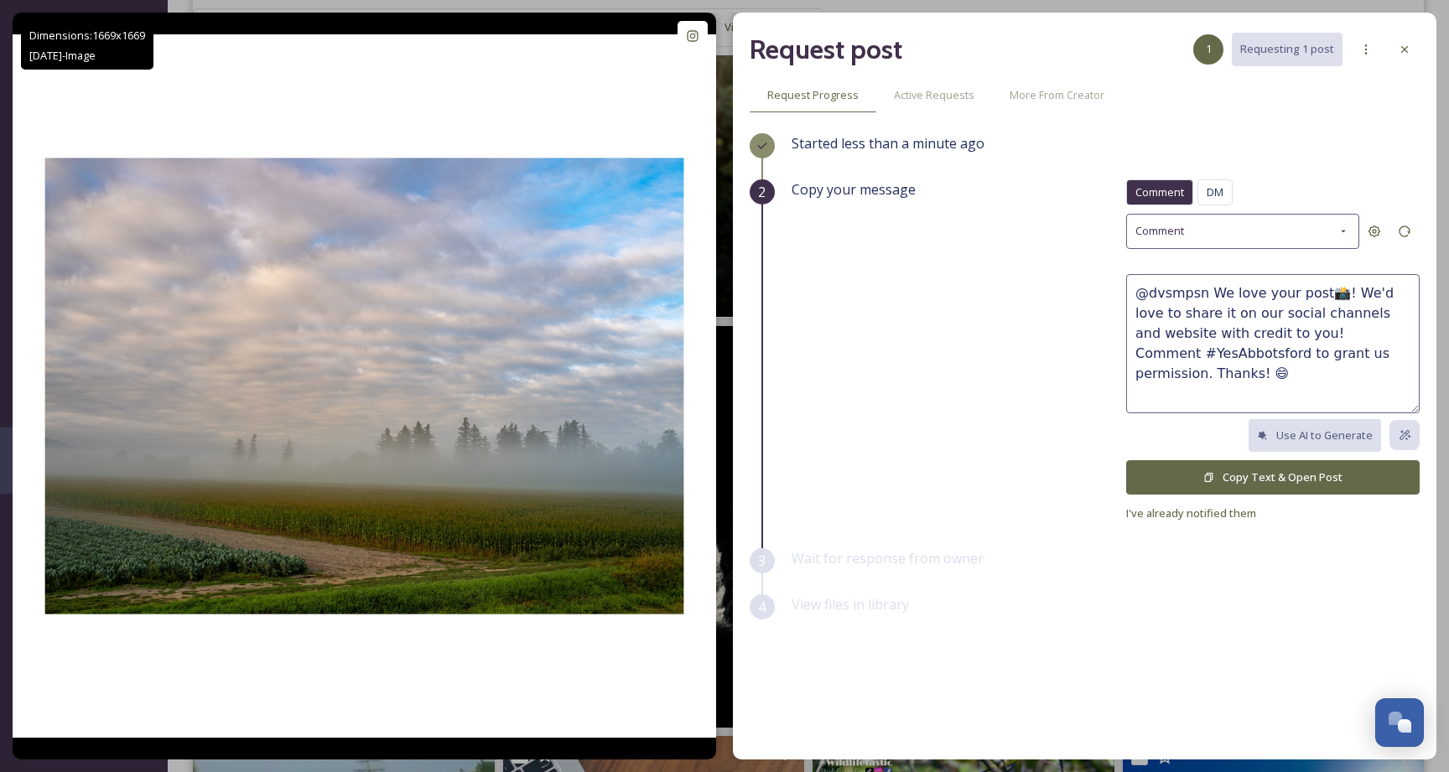
click at [1250, 460] on button "Copy Text & Open Post" at bounding box center [1272, 477] width 293 height 34
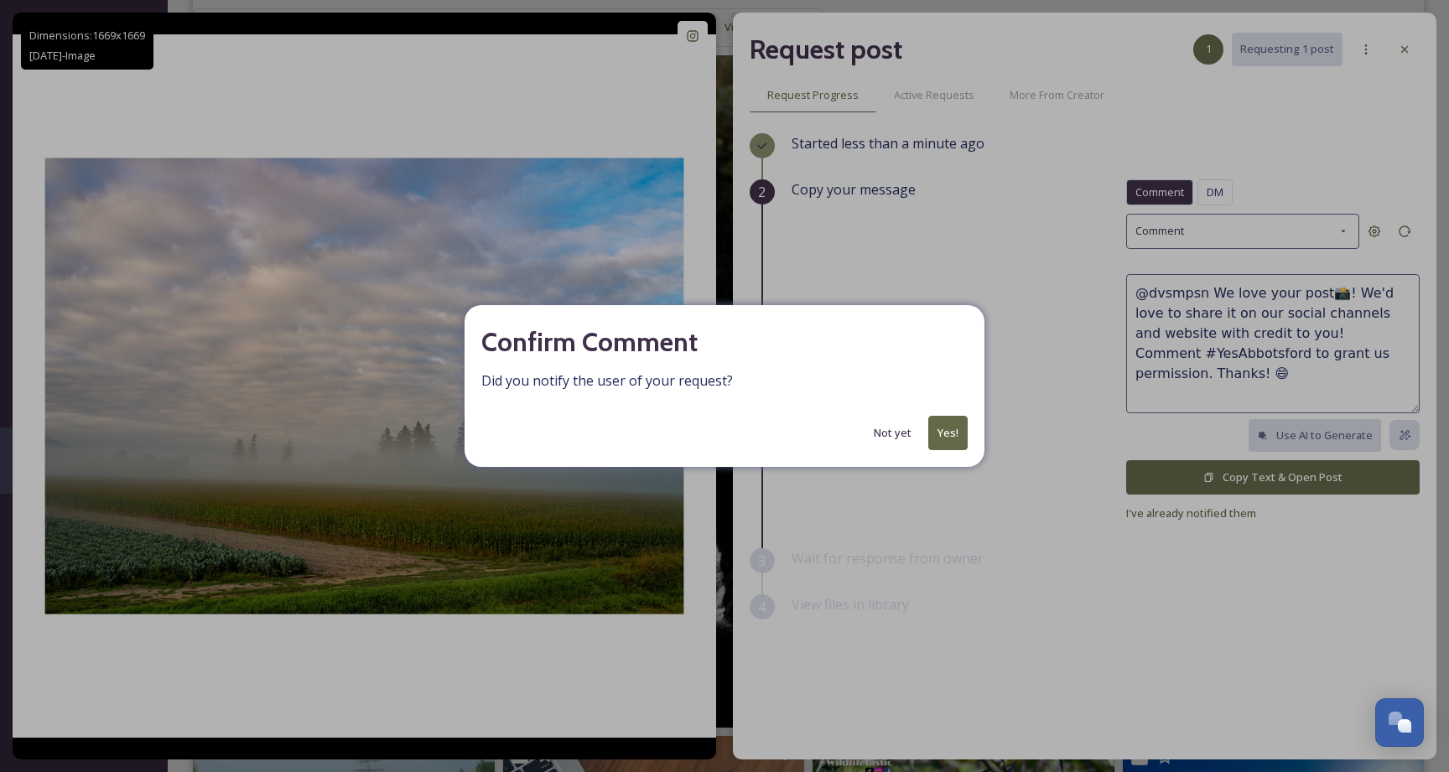
click at [950, 433] on button "Yes!" at bounding box center [947, 433] width 39 height 34
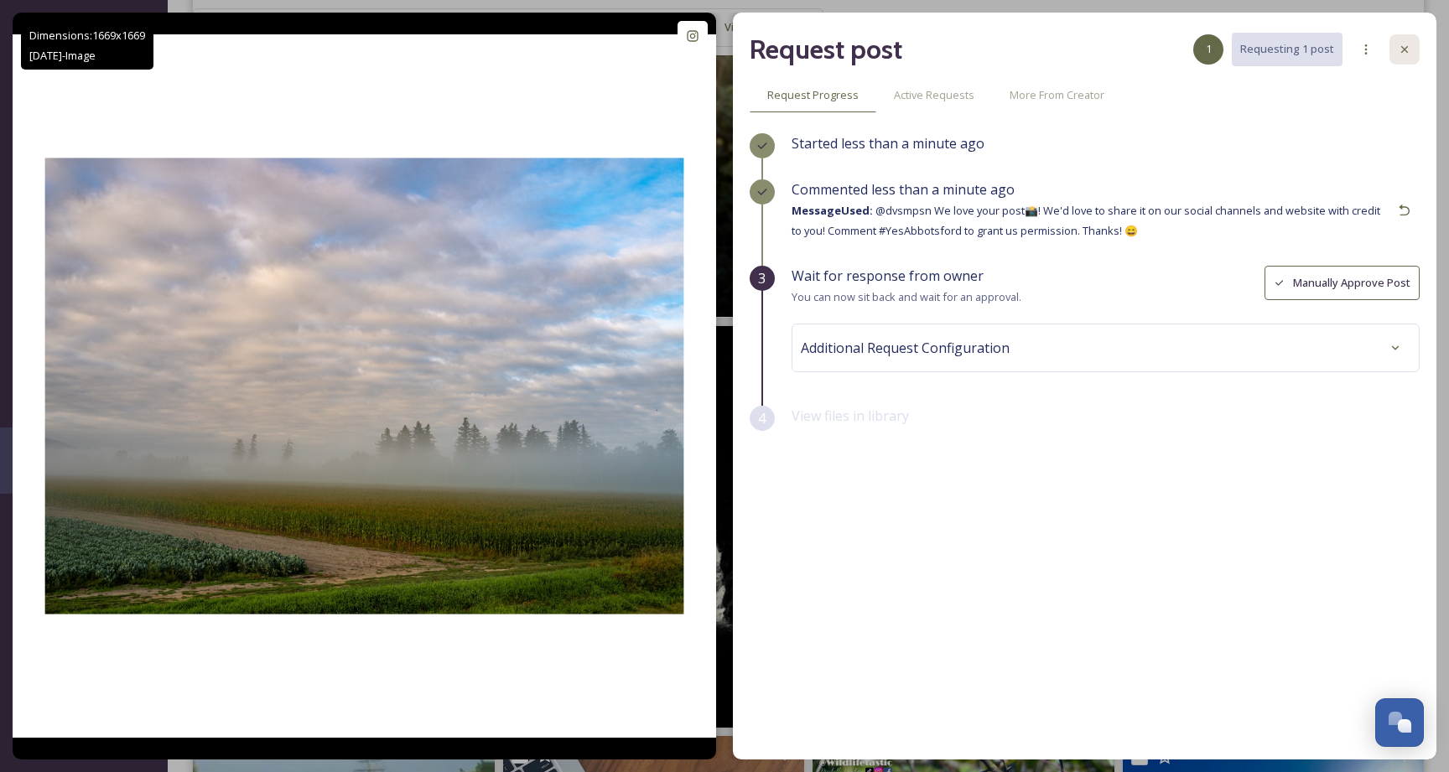
click at [1404, 38] on div at bounding box center [1404, 49] width 30 height 30
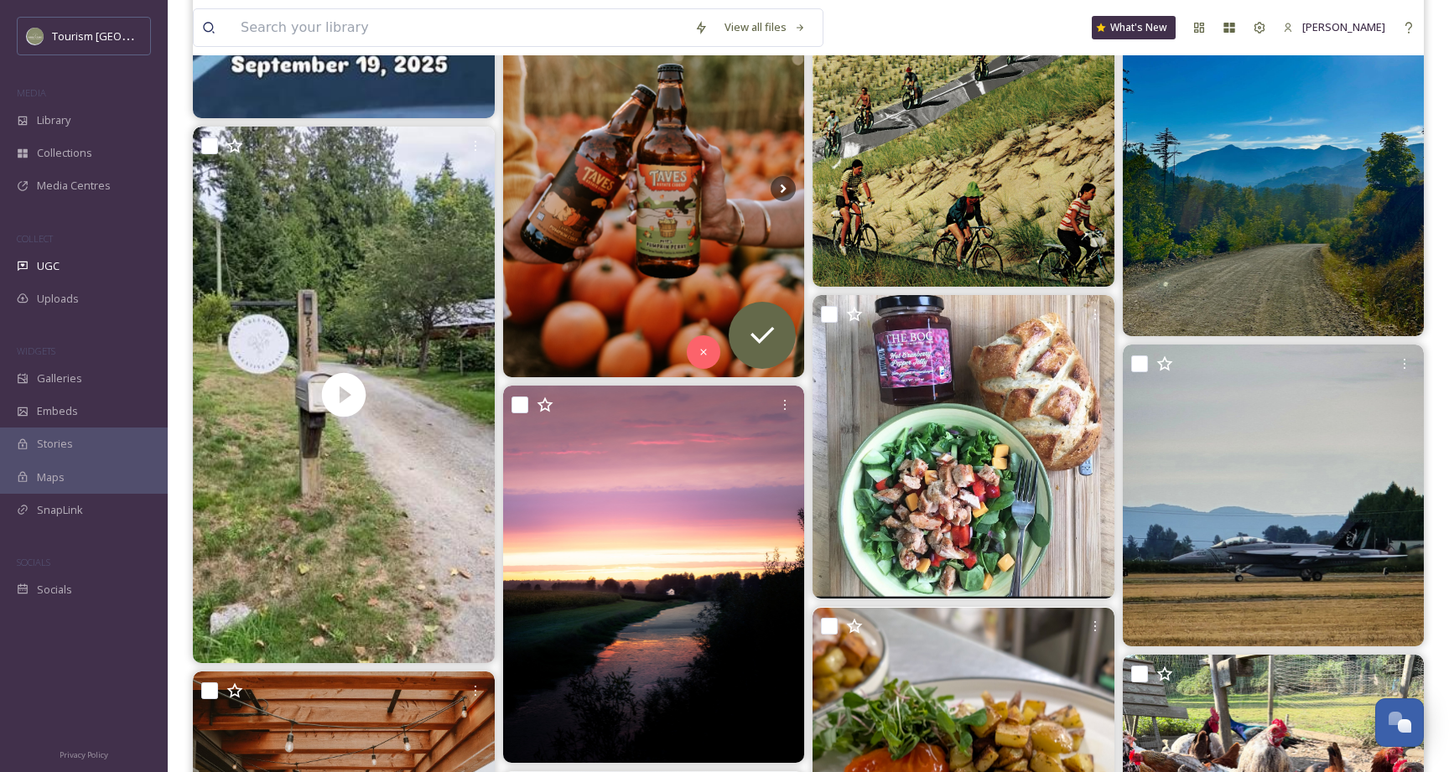
scroll to position [5226, 0]
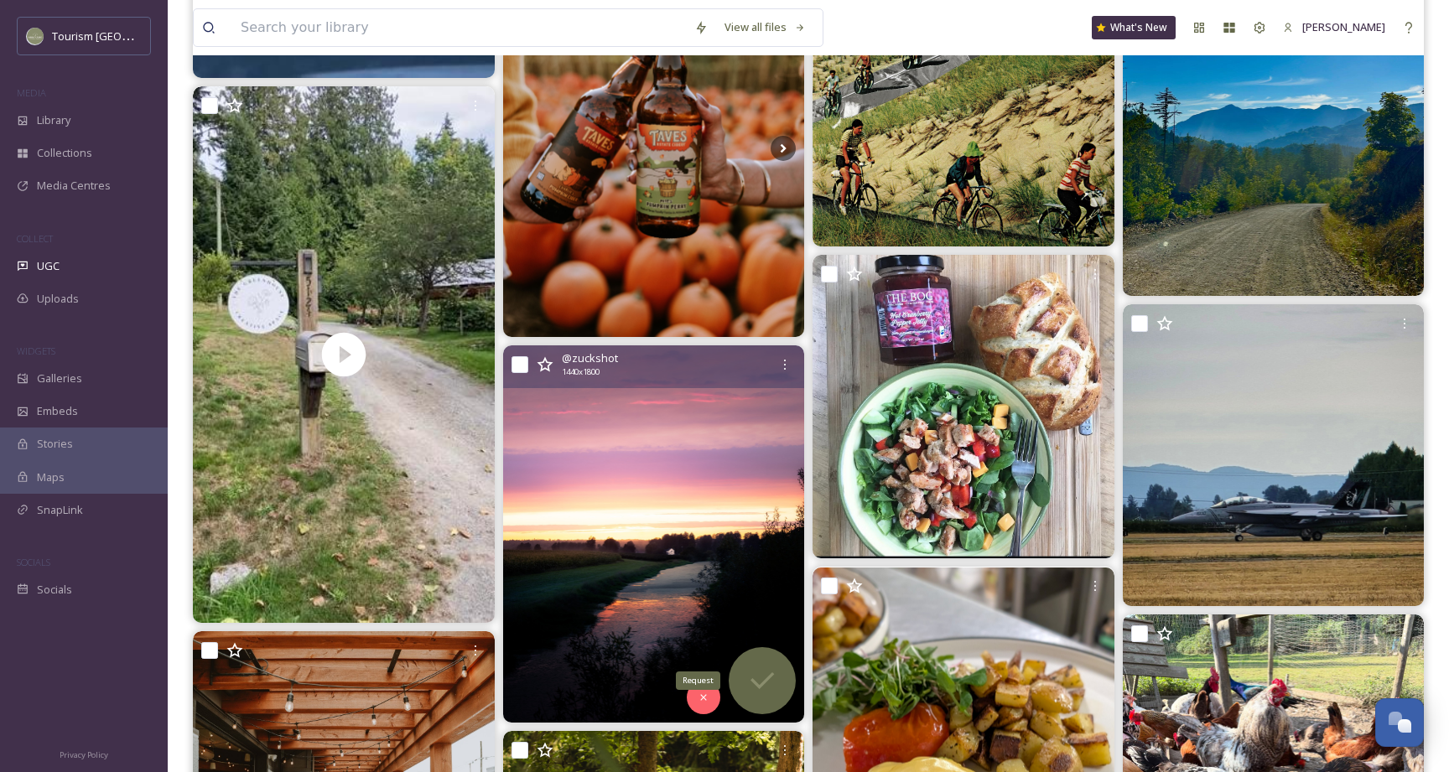
click at [777, 693] on icon at bounding box center [762, 681] width 34 height 34
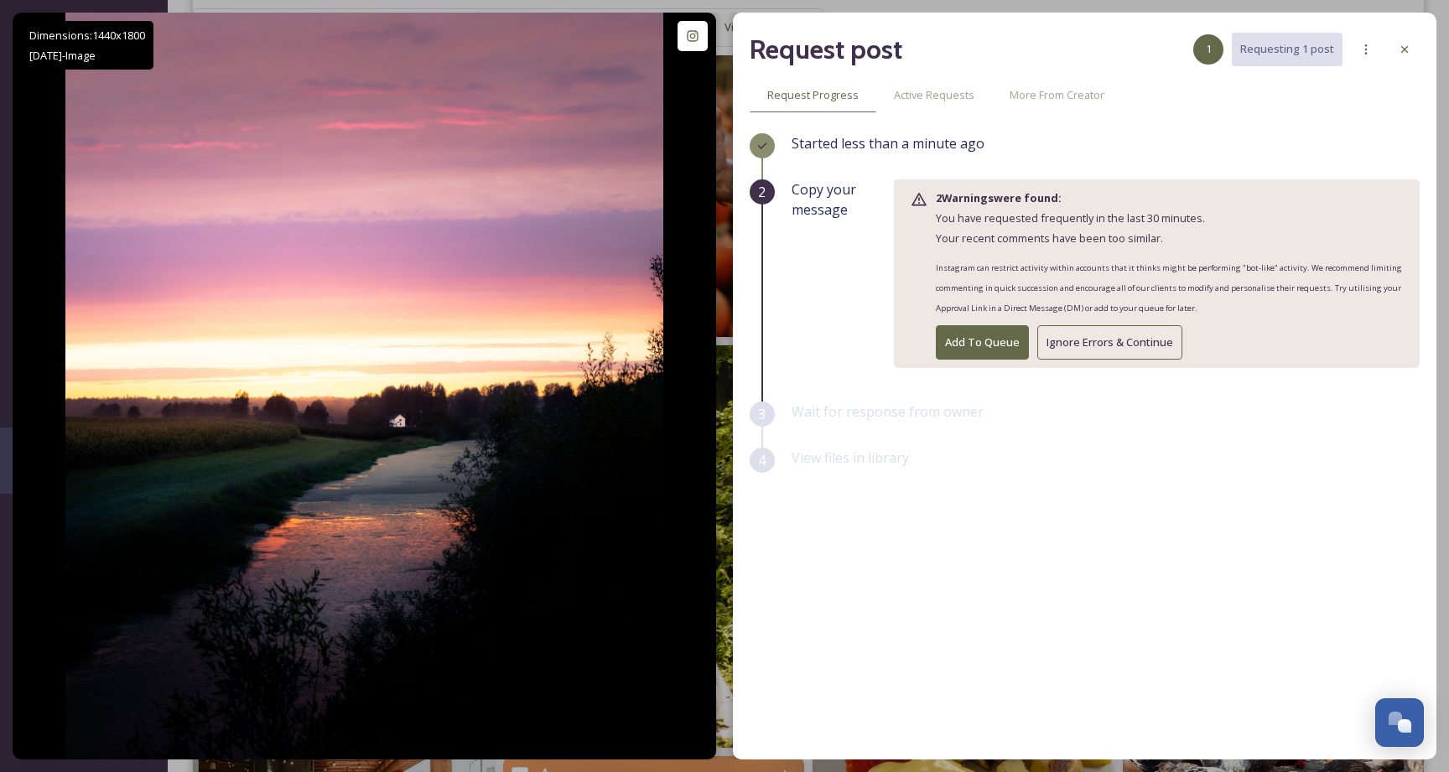
click at [1096, 333] on button "Ignore Errors & Continue" at bounding box center [1109, 342] width 145 height 34
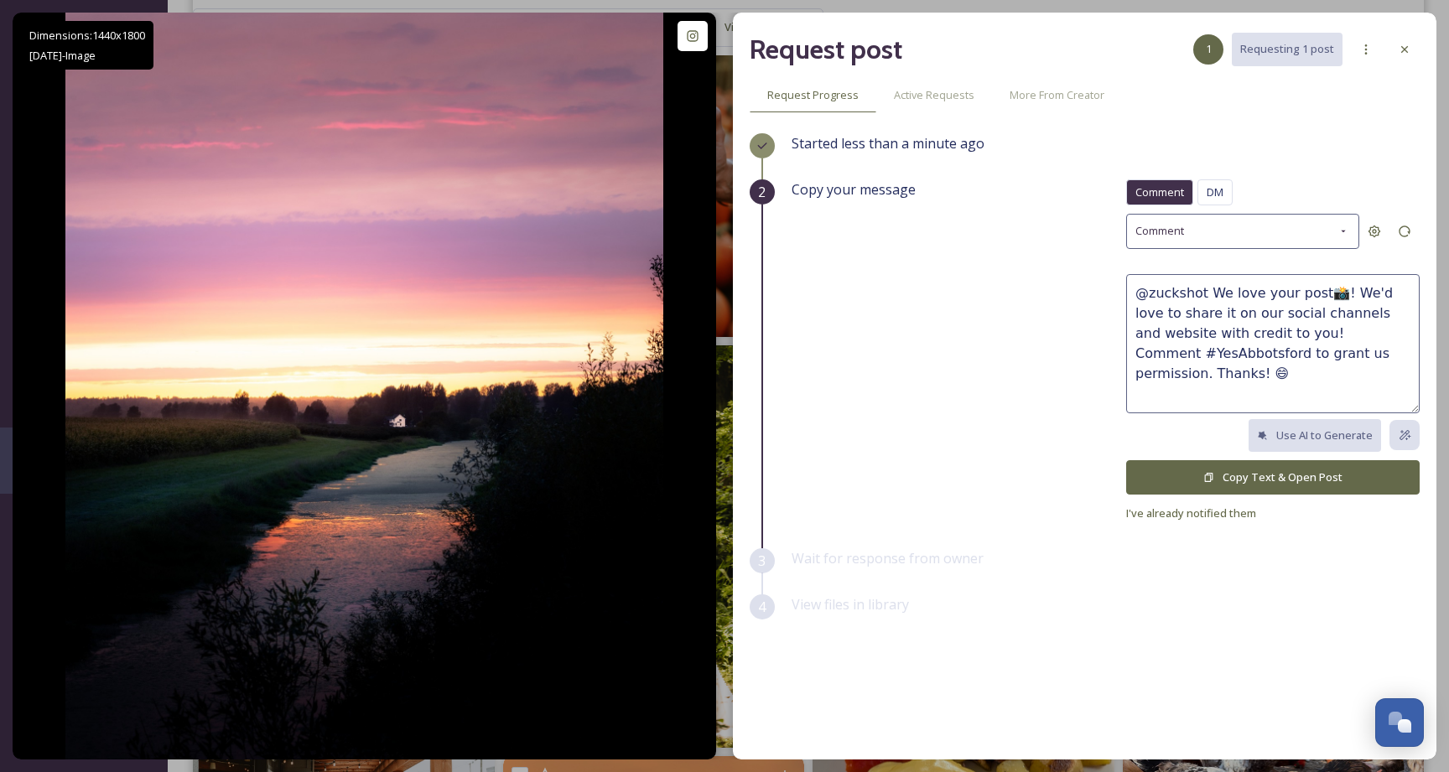
click at [1235, 479] on button "Copy Text & Open Post" at bounding box center [1272, 477] width 293 height 34
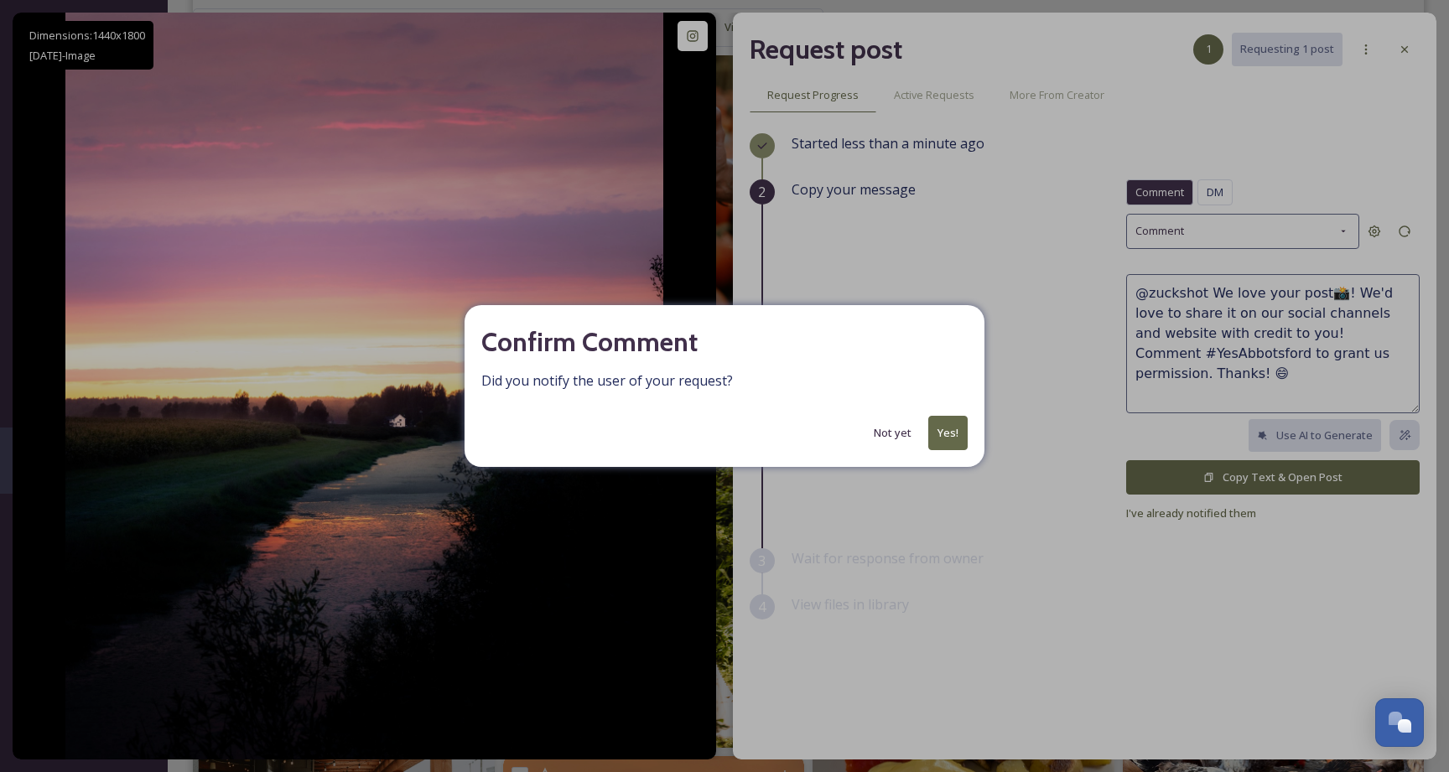
click at [933, 448] on button "Yes!" at bounding box center [947, 433] width 39 height 34
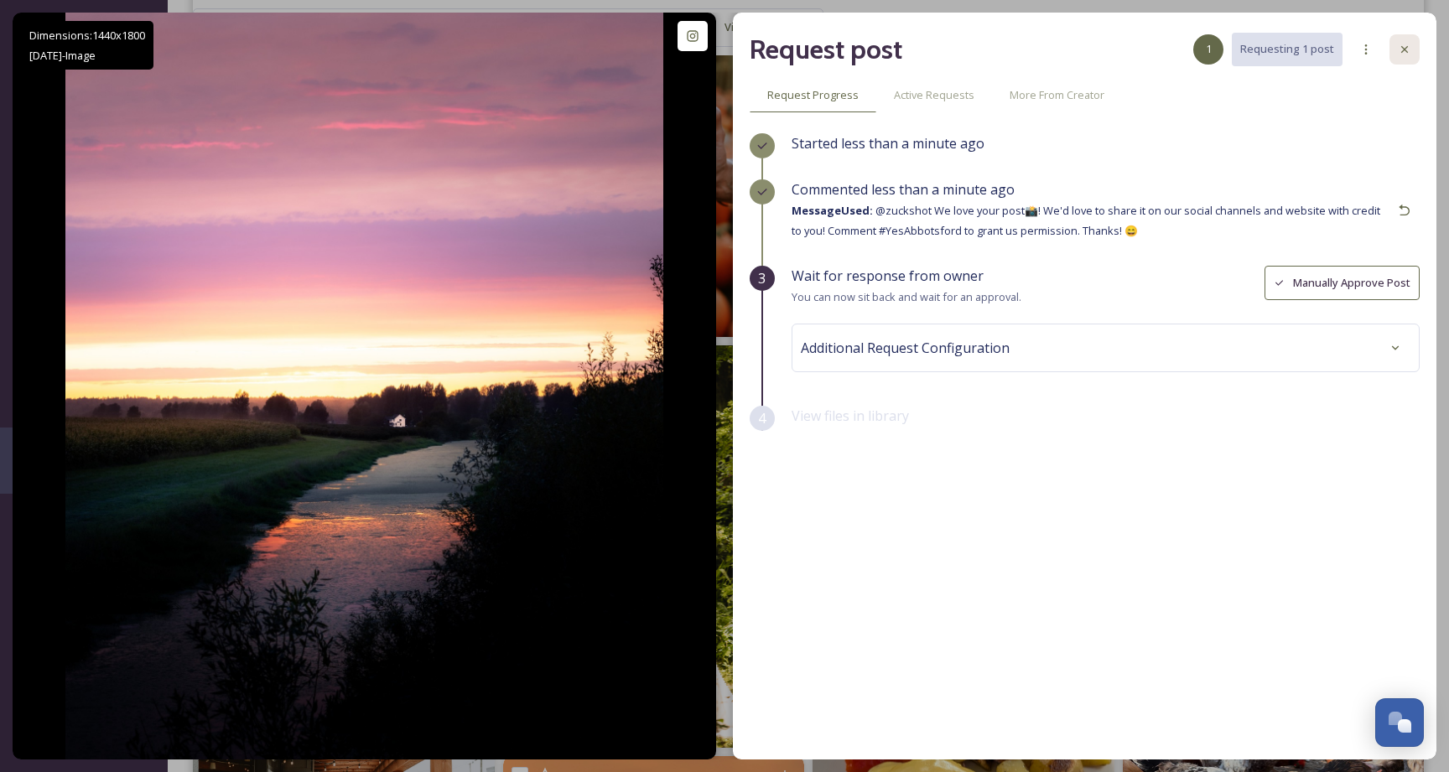
click at [1409, 39] on div at bounding box center [1404, 49] width 30 height 30
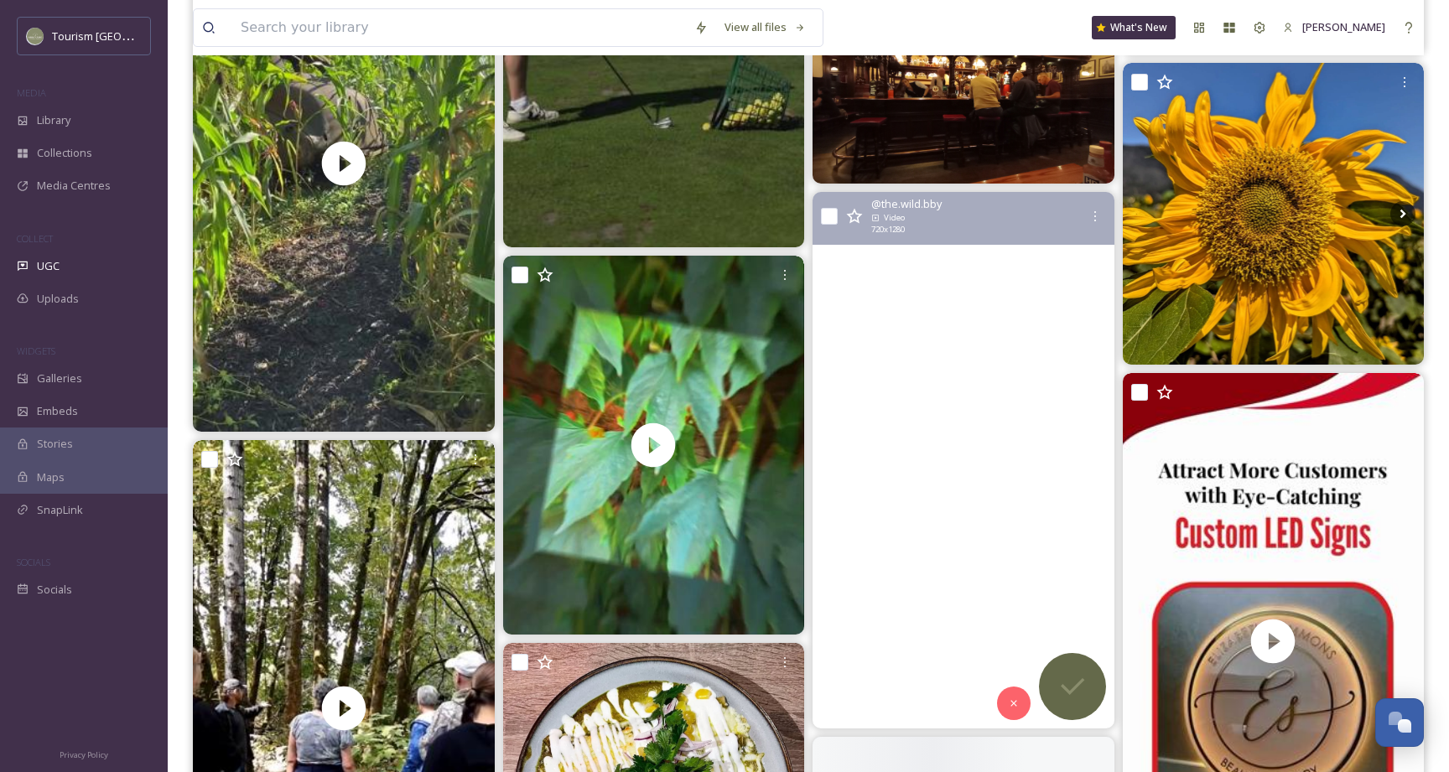
scroll to position [7310, 0]
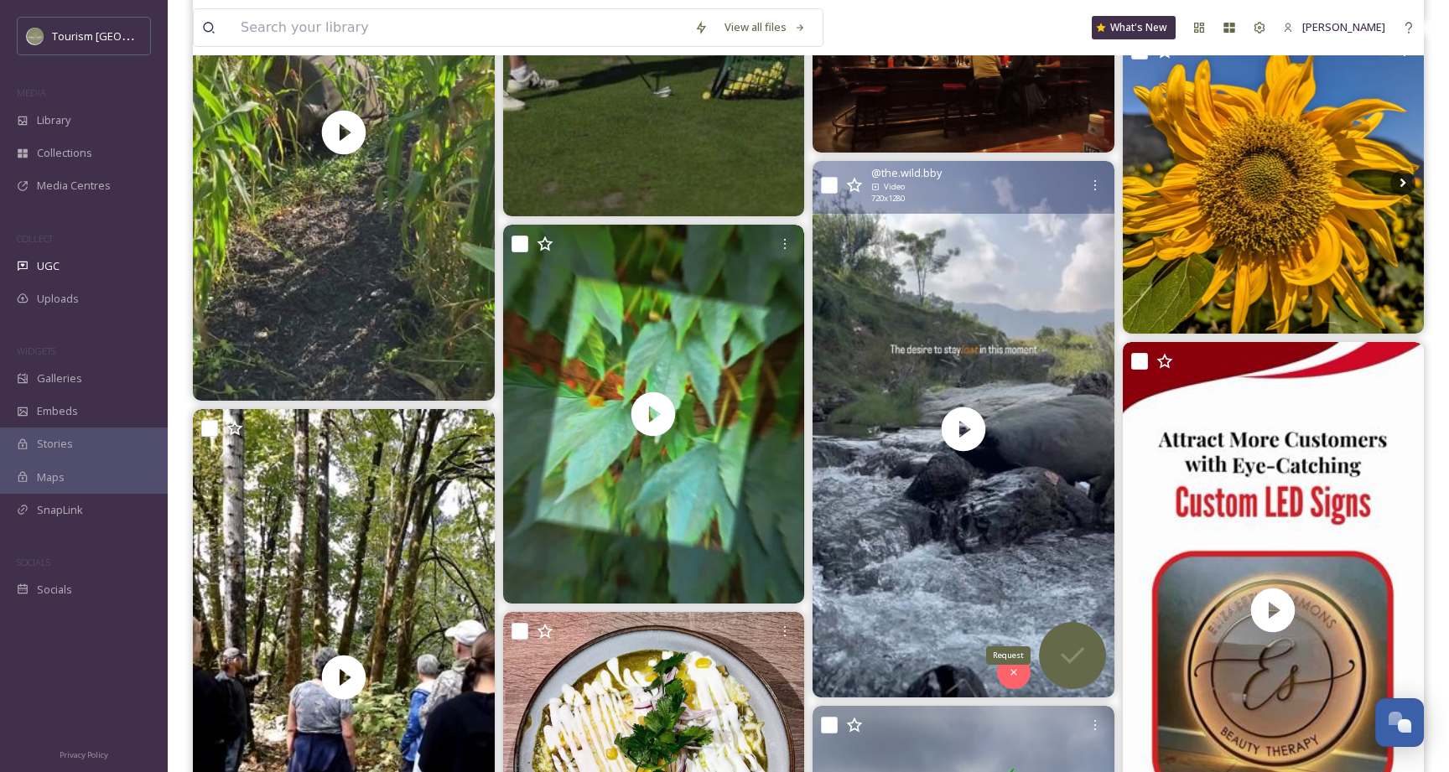
click at [1078, 658] on icon at bounding box center [1073, 656] width 34 height 34
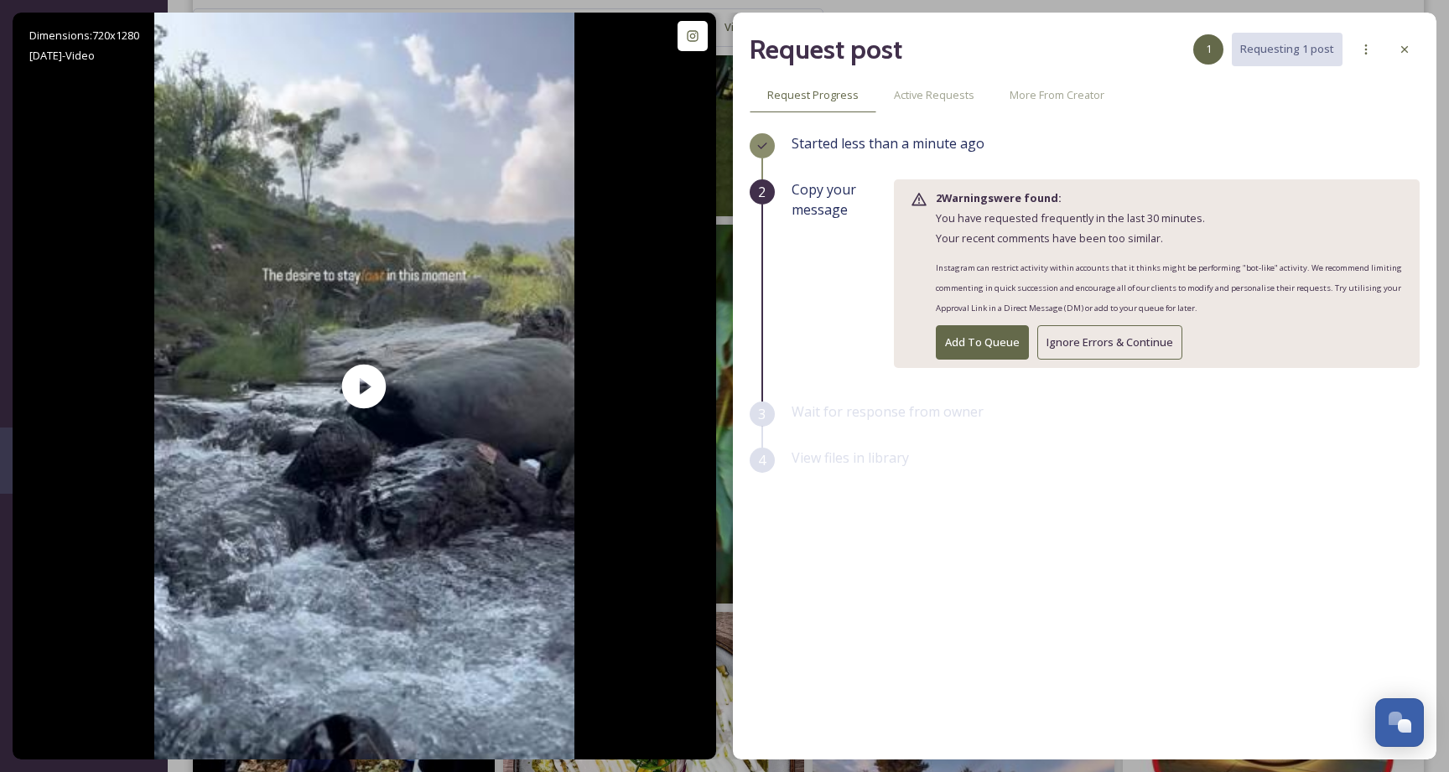
click at [1094, 345] on button "Ignore Errors & Continue" at bounding box center [1109, 342] width 145 height 34
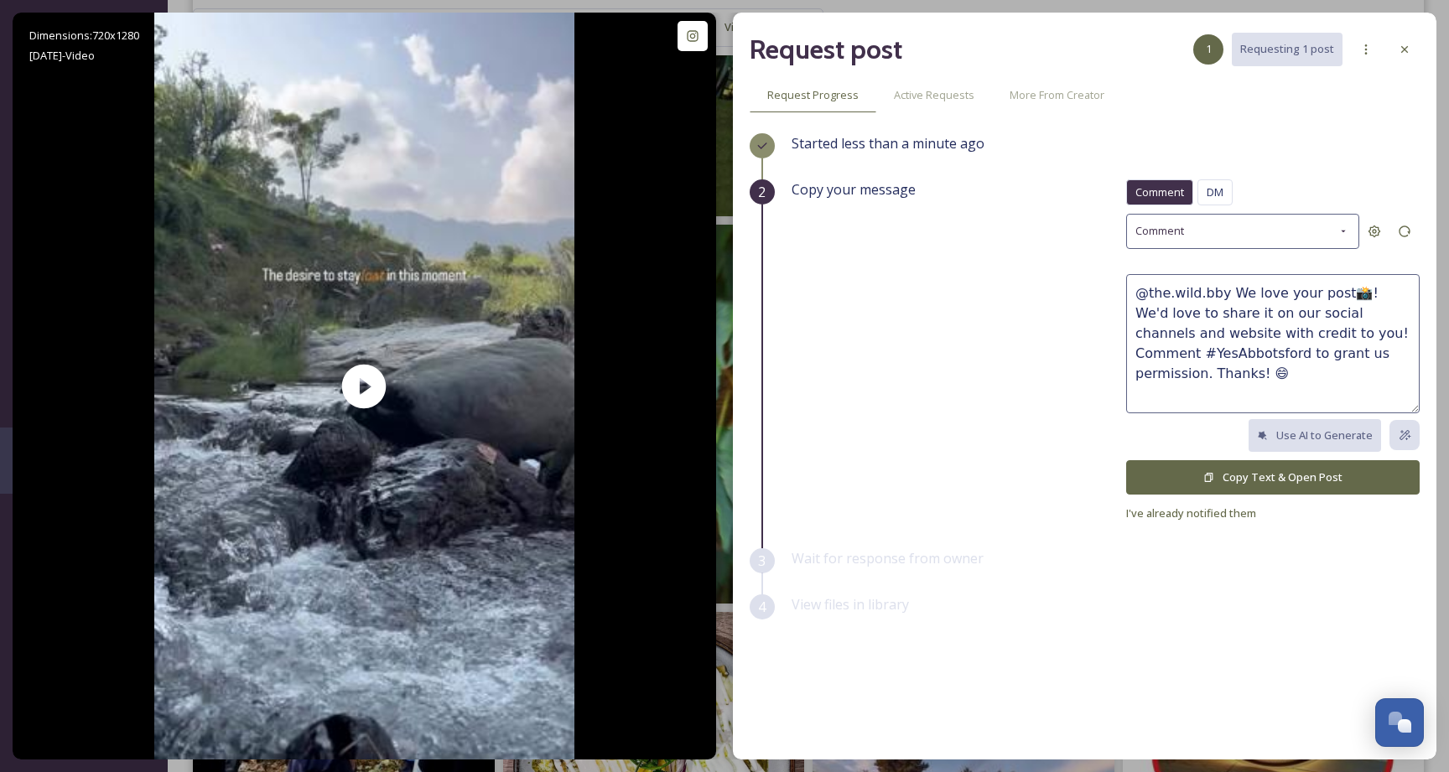
click at [1249, 463] on button "Copy Text & Open Post" at bounding box center [1272, 477] width 293 height 34
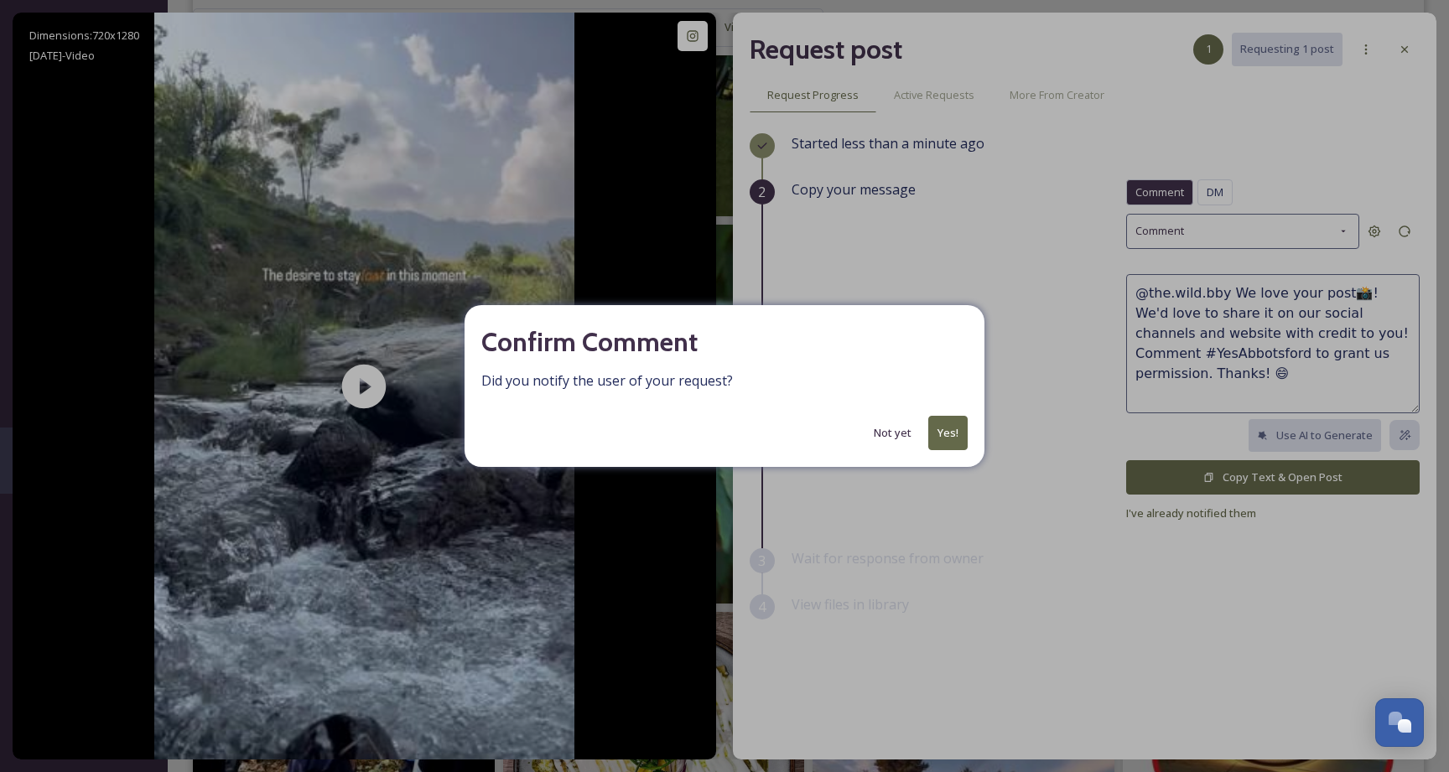
click at [954, 431] on button "Yes!" at bounding box center [947, 433] width 39 height 34
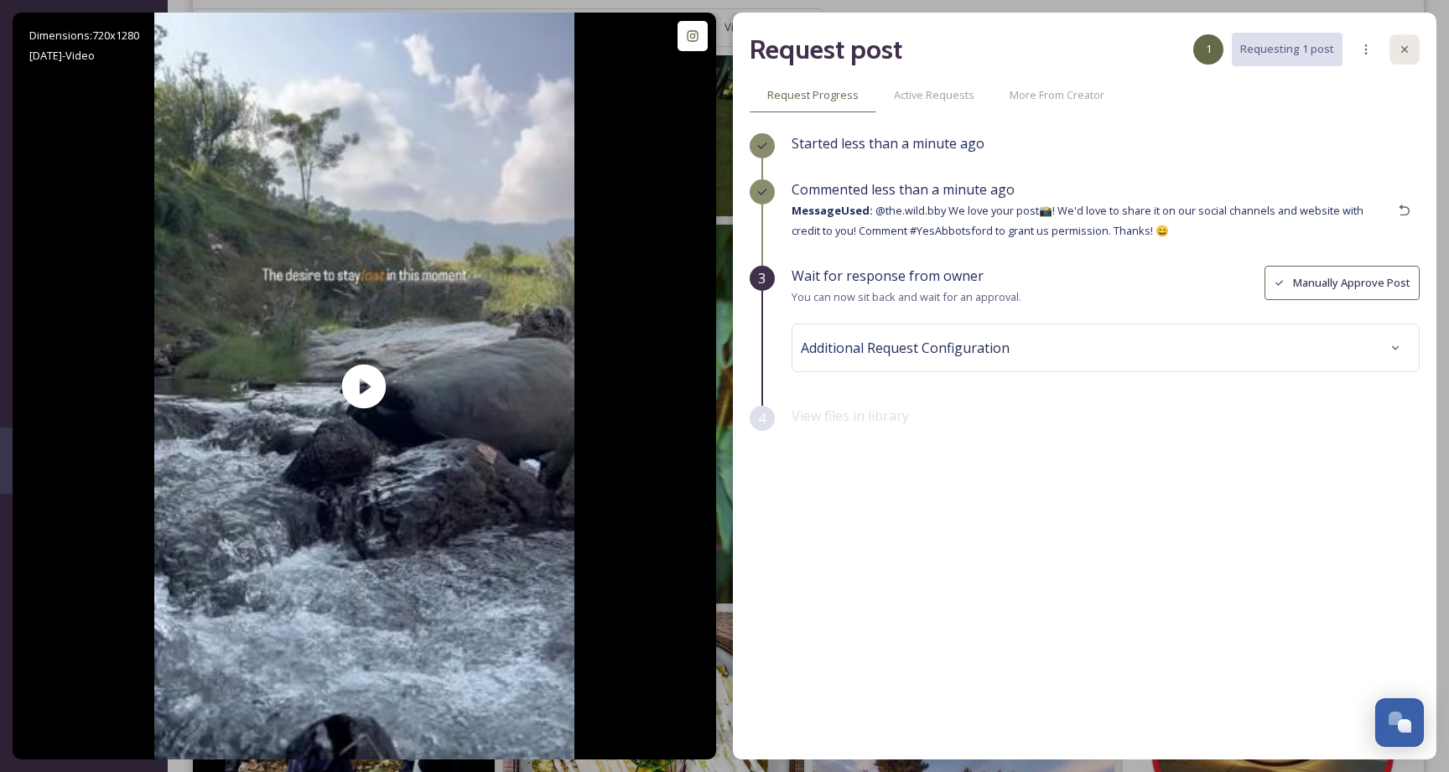
click at [1401, 50] on icon at bounding box center [1404, 49] width 13 height 13
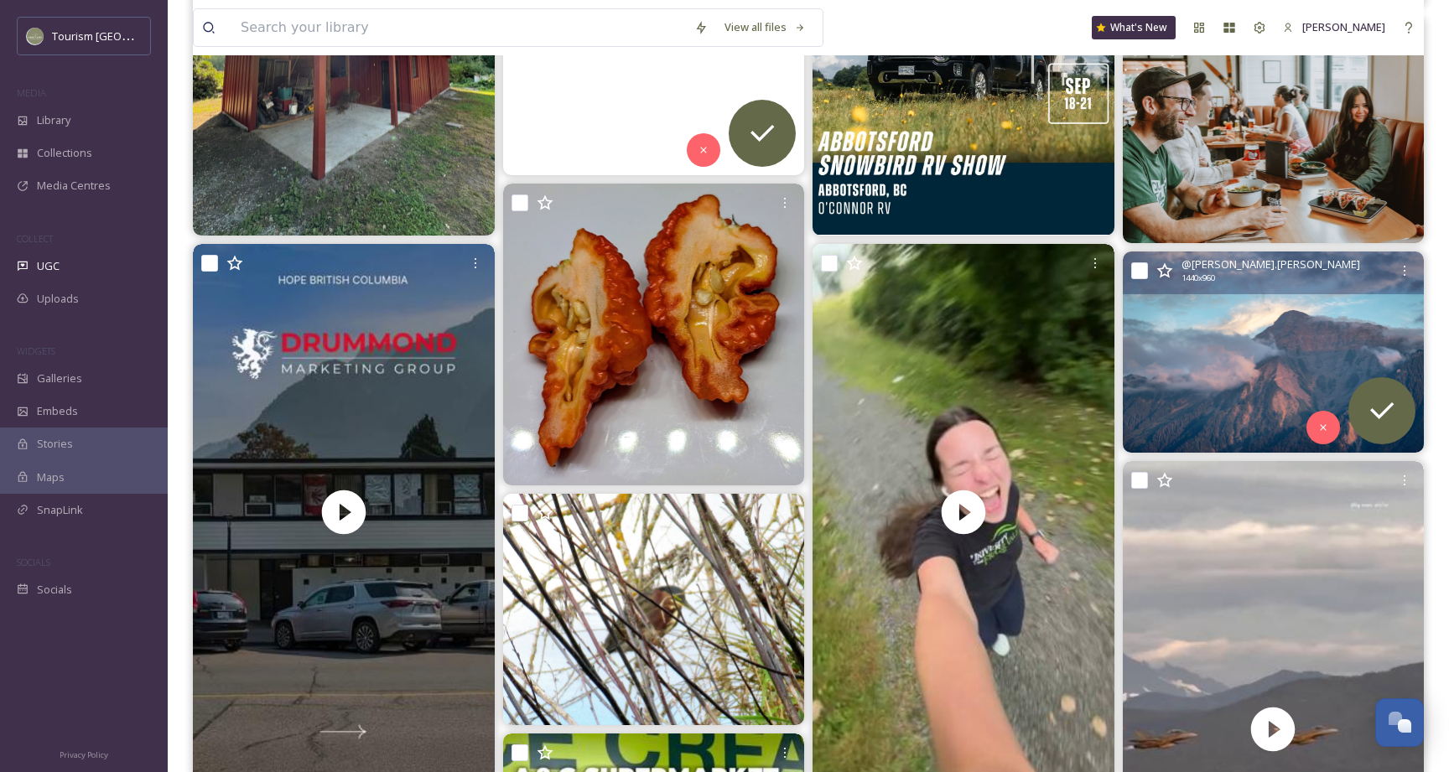
scroll to position [9837, 0]
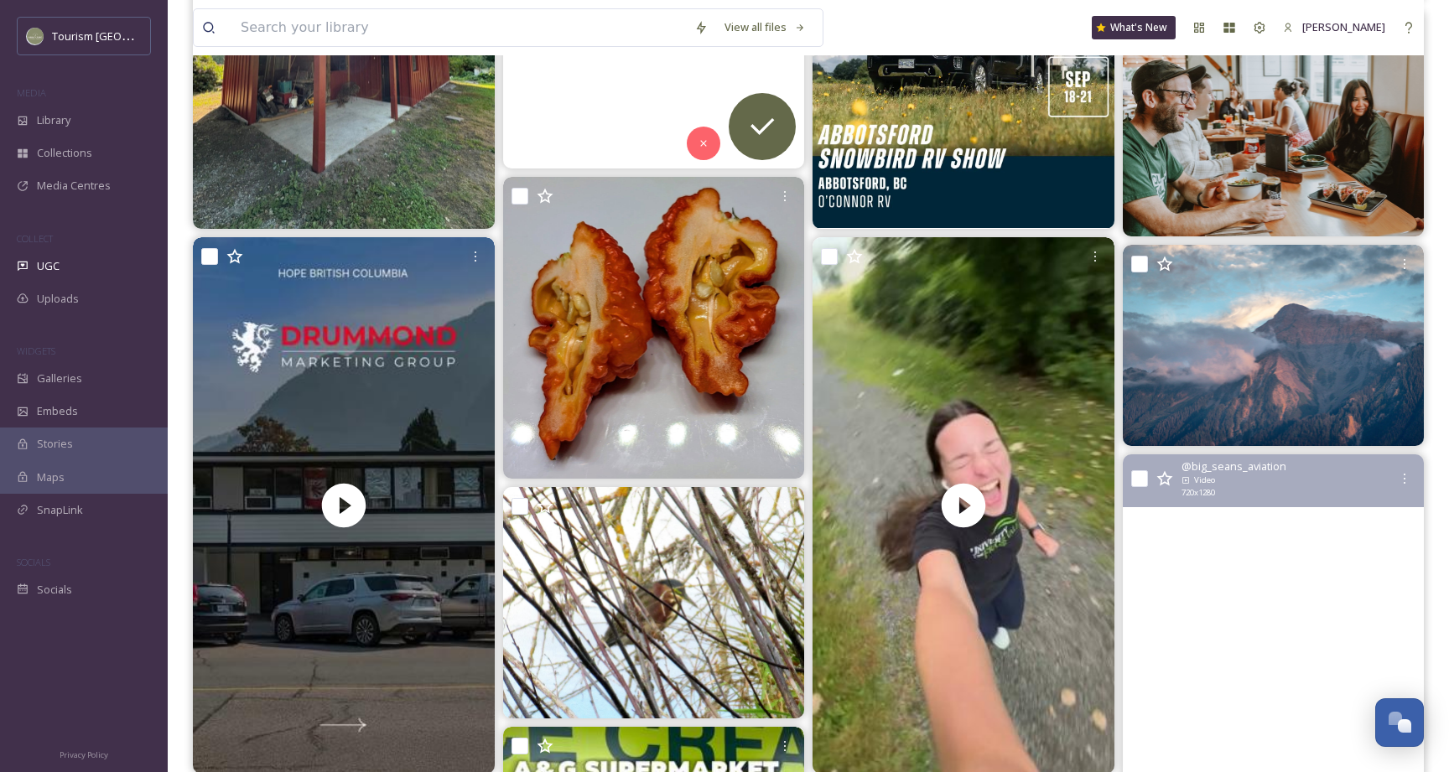
click at [1200, 541] on video "Canada’s Hornets shining in the golden glow of Abbotsford skies\a\a#f18 #cf18 #…" at bounding box center [1273, 722] width 302 height 537
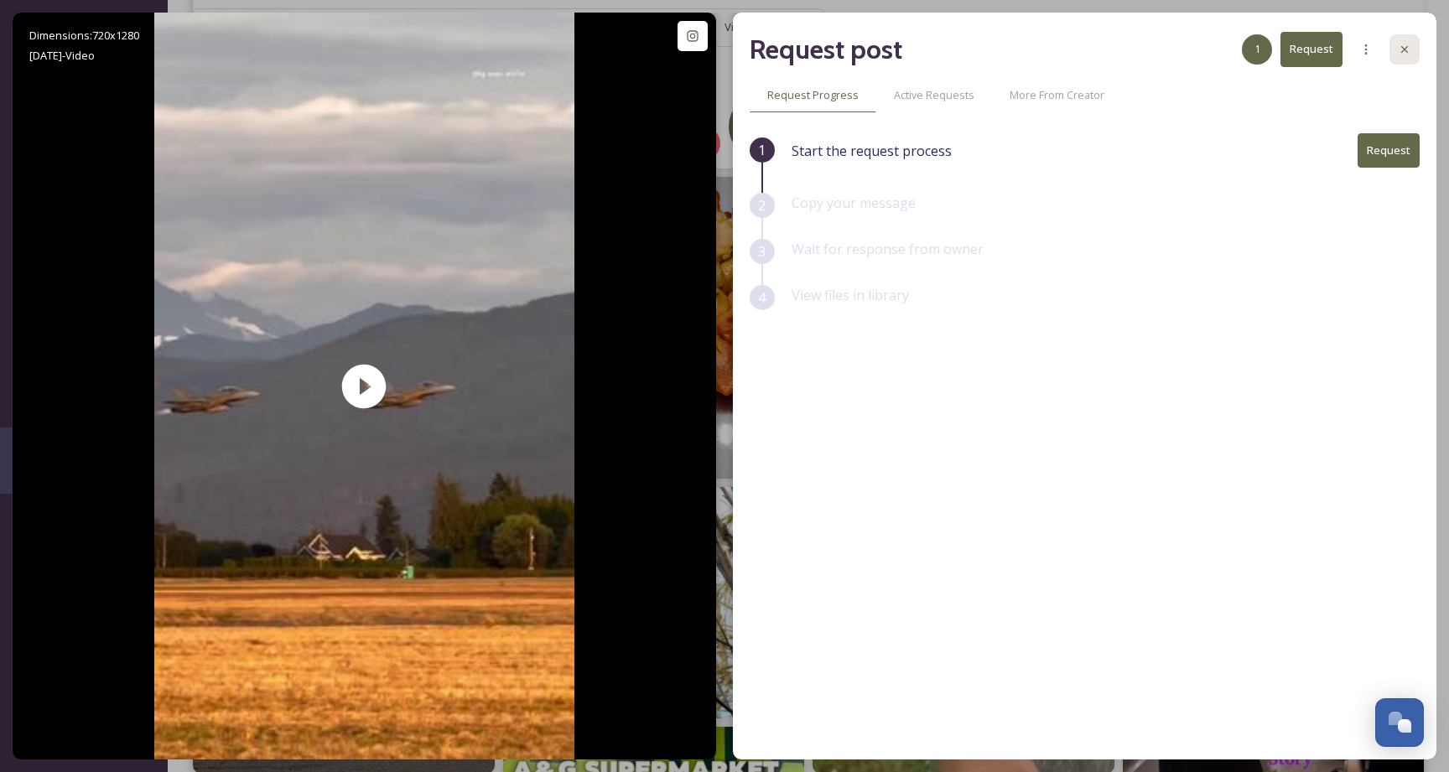
click at [1408, 49] on icon at bounding box center [1404, 49] width 13 height 13
